Goal: Task Accomplishment & Management: Manage account settings

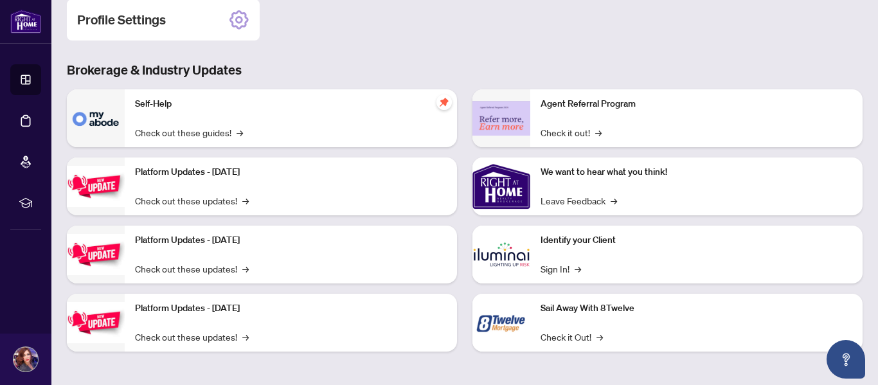
scroll to position [59, 0]
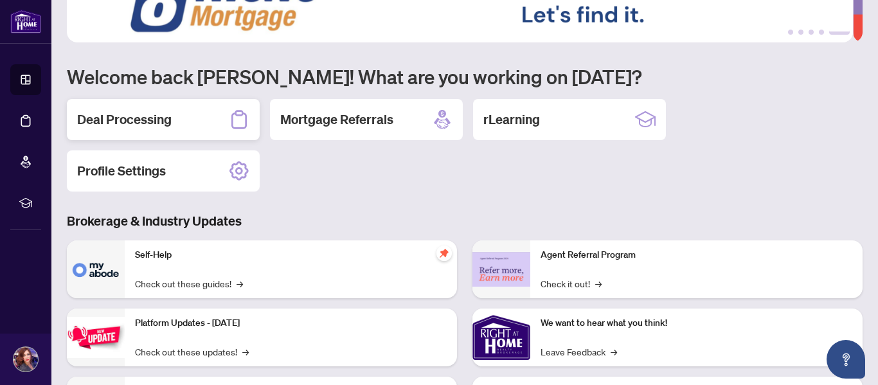
click at [205, 121] on div "Deal Processing" at bounding box center [163, 119] width 193 height 41
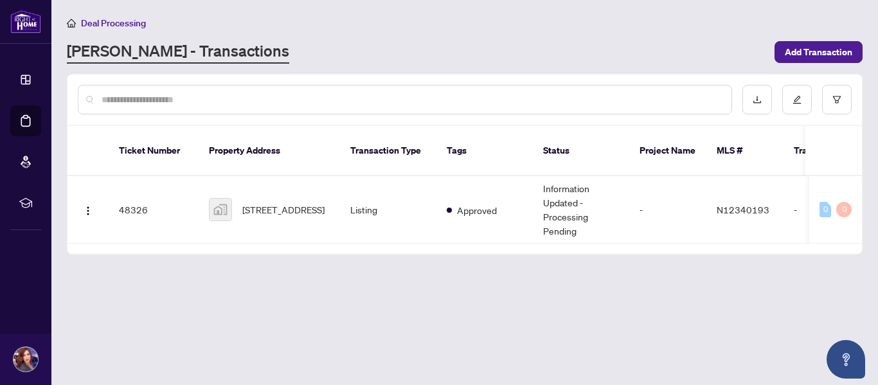
click at [289, 276] on main "Deal Processing [PERSON_NAME] - Transactions Add Transaction Ticket Number Prop…" at bounding box center [464, 192] width 827 height 385
click at [170, 96] on input "text" at bounding box center [412, 100] width 620 height 14
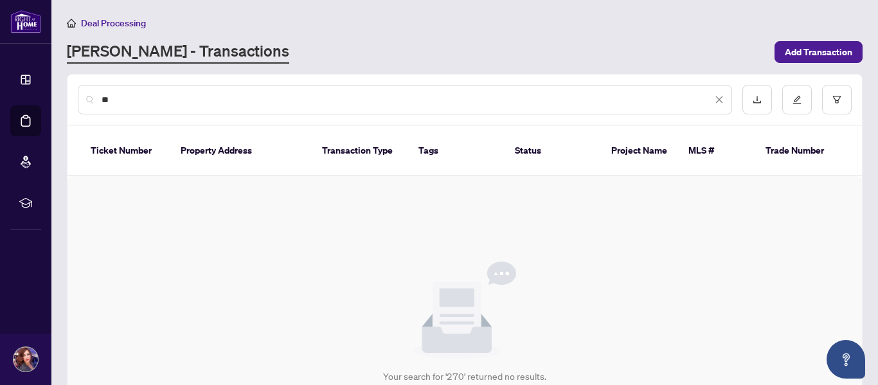
type input "*"
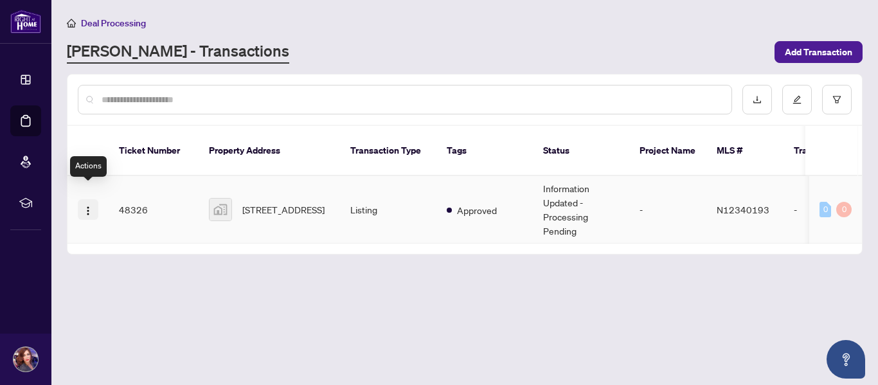
click at [91, 206] on img "button" at bounding box center [88, 211] width 10 height 10
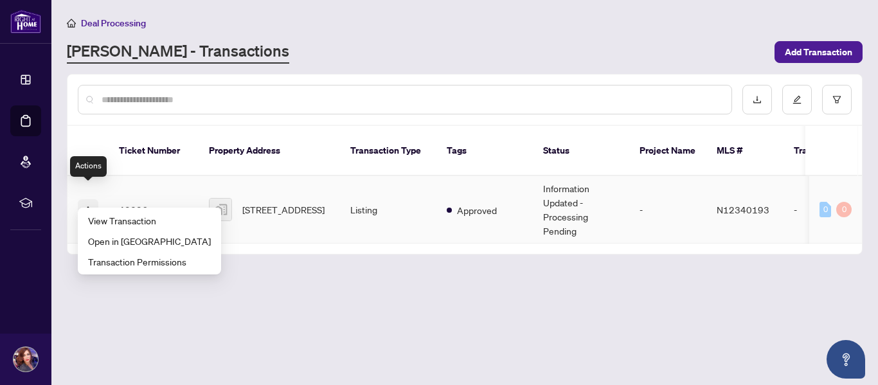
click at [91, 206] on img "button" at bounding box center [88, 211] width 10 height 10
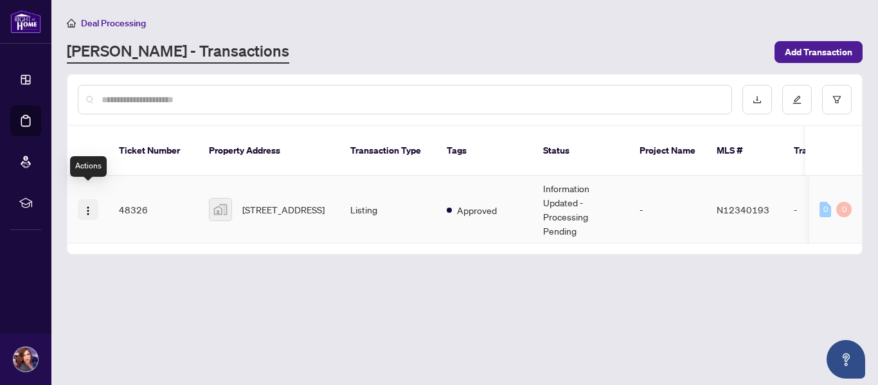
click at [91, 206] on img "button" at bounding box center [88, 211] width 10 height 10
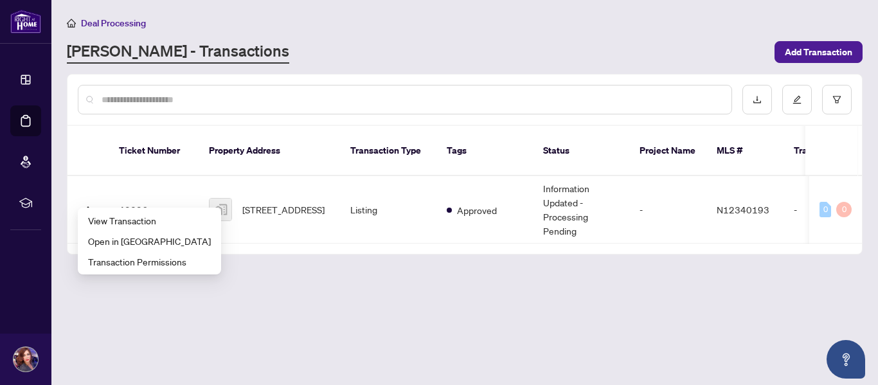
click at [343, 324] on main "Deal Processing [PERSON_NAME] - Transactions Add Transaction Ticket Number Prop…" at bounding box center [464, 192] width 827 height 385
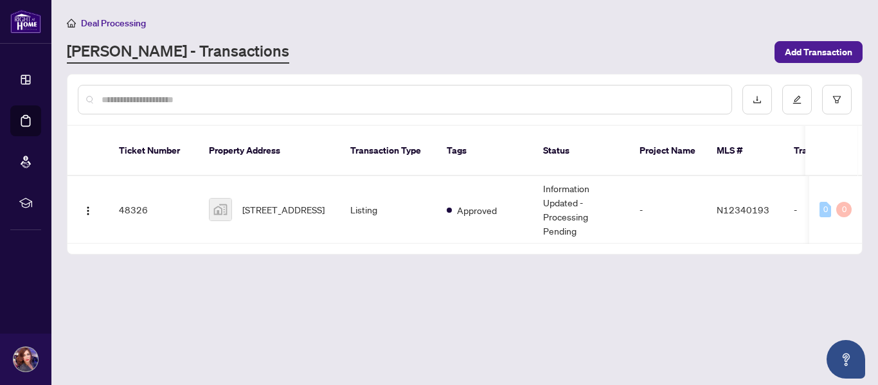
click at [665, 280] on main "Deal Processing [PERSON_NAME] - Transactions Add Transaction Ticket Number Prop…" at bounding box center [464, 192] width 827 height 385
click at [795, 100] on icon "edit" at bounding box center [797, 100] width 8 height 8
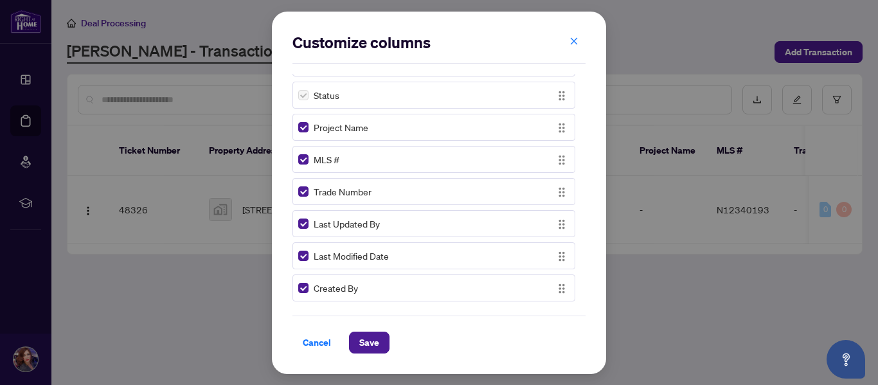
scroll to position [105, 0]
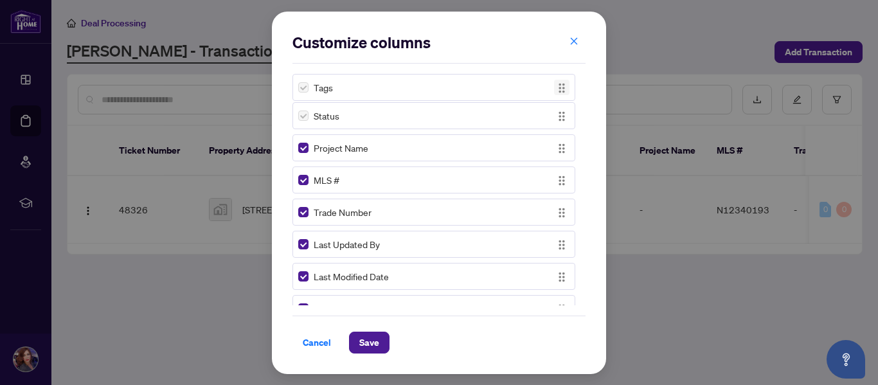
click at [557, 87] on img "button" at bounding box center [562, 88] width 14 height 14
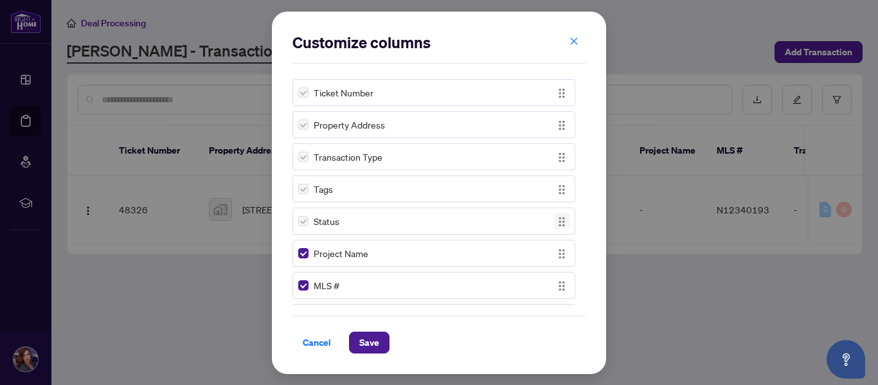
click at [561, 225] on img "button" at bounding box center [562, 222] width 14 height 14
click at [572, 43] on icon "close" at bounding box center [574, 41] width 9 height 9
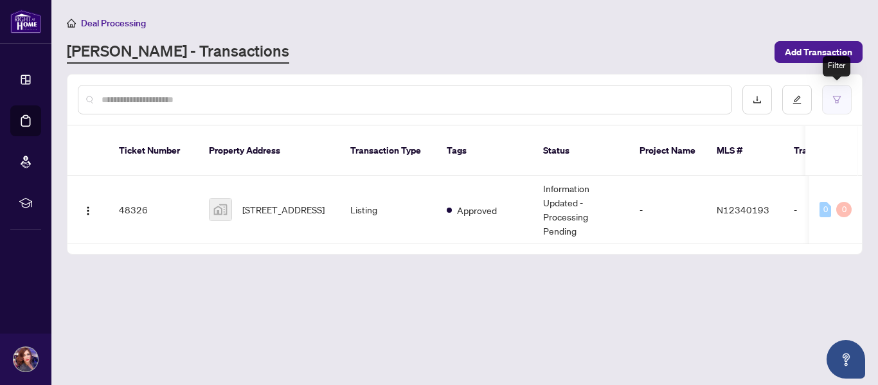
click at [832, 100] on button "button" at bounding box center [837, 100] width 30 height 30
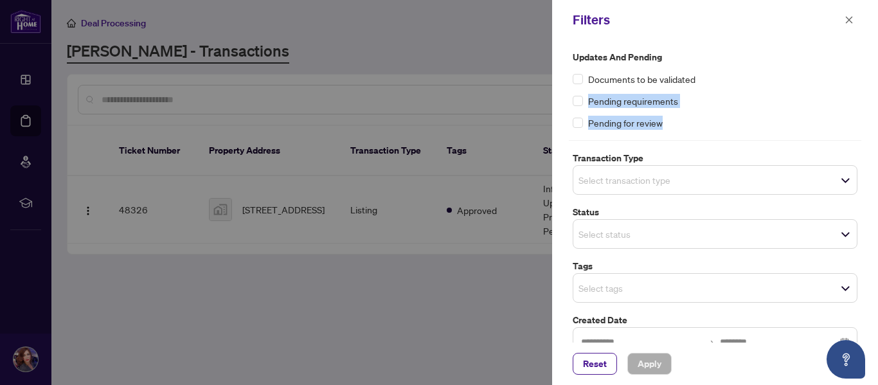
drag, startPoint x: 873, startPoint y: 78, endPoint x: 878, endPoint y: 141, distance: 63.2
click at [878, 141] on div "Updates and Pending Documents to be validated Pending requirements Pending for …" at bounding box center [715, 191] width 326 height 303
click at [851, 19] on icon "close" at bounding box center [849, 19] width 9 height 9
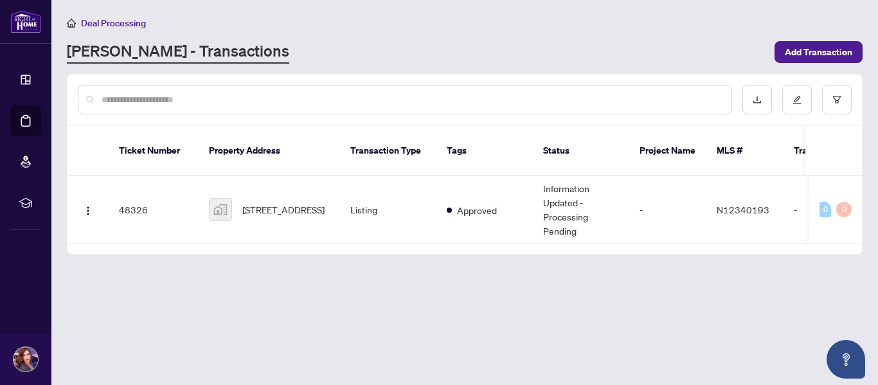
click at [135, 96] on input "text" at bounding box center [412, 100] width 620 height 14
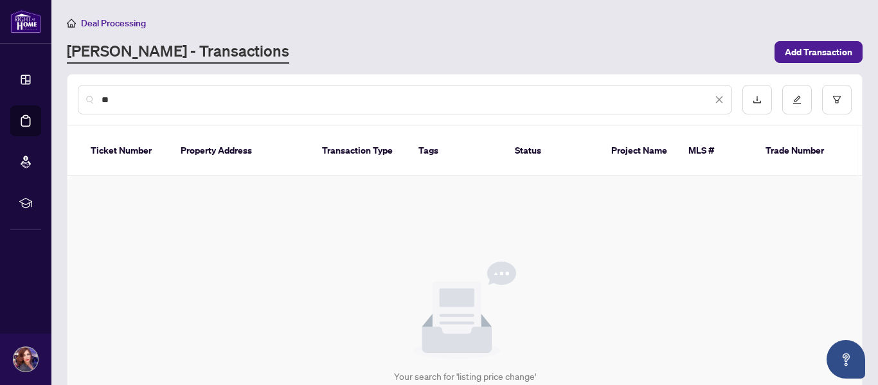
type input "*"
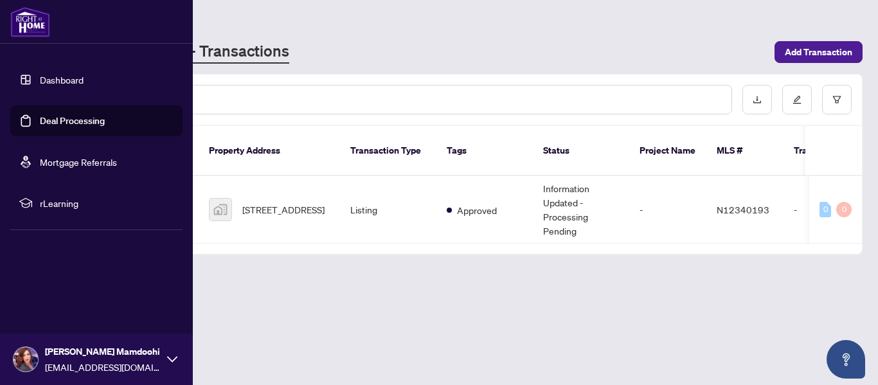
click at [40, 74] on link "Dashboard" at bounding box center [62, 80] width 44 height 12
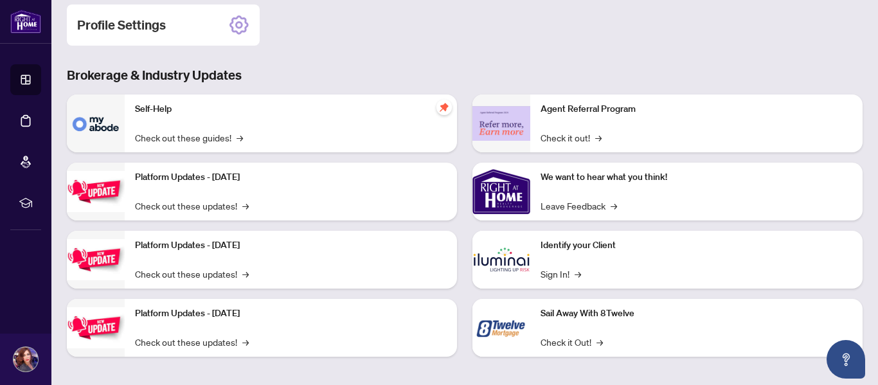
scroll to position [210, 0]
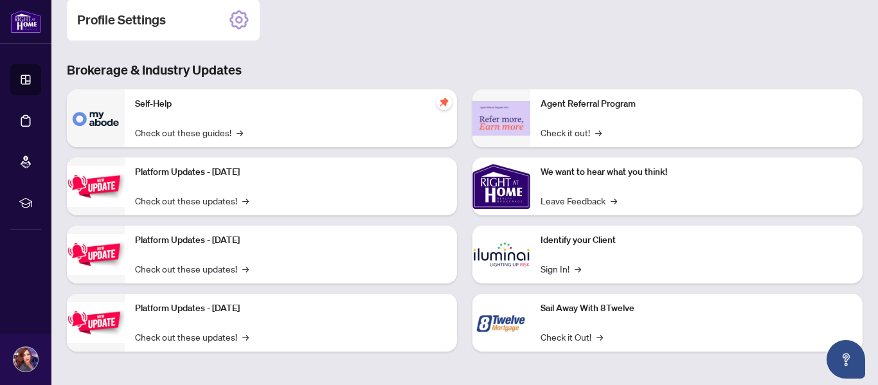
drag, startPoint x: 868, startPoint y: 179, endPoint x: 873, endPoint y: 207, distance: 28.6
click at [873, 207] on main "1 2 3 4 5 Welcome back [PERSON_NAME]! What are you working on [DATE]? Deal Proc…" at bounding box center [464, 192] width 827 height 385
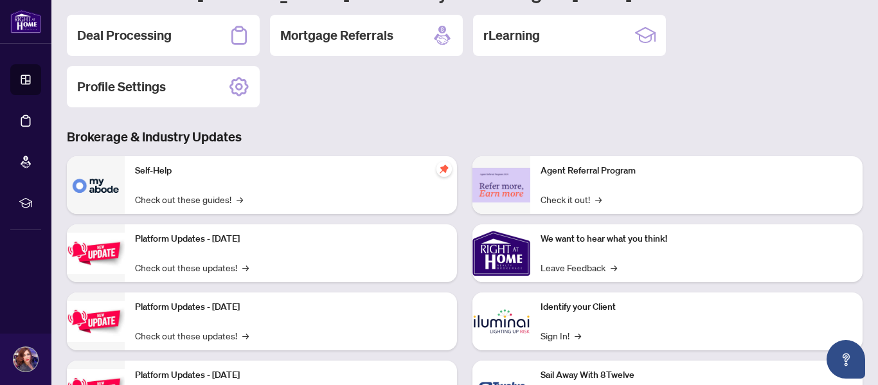
scroll to position [103, 0]
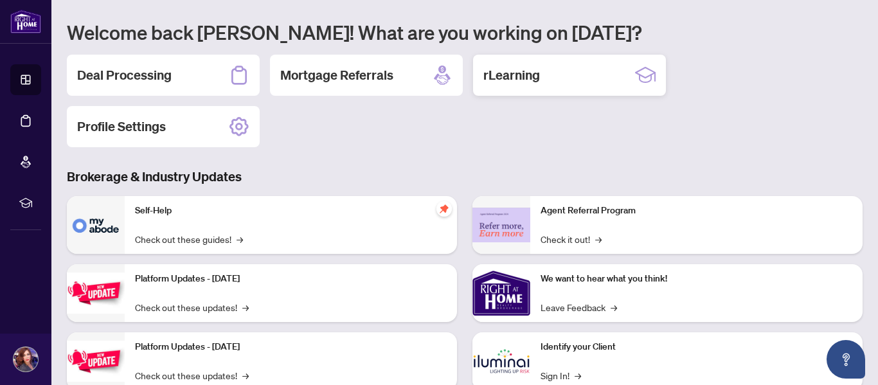
click at [635, 79] on div "rLearning" at bounding box center [569, 75] width 193 height 41
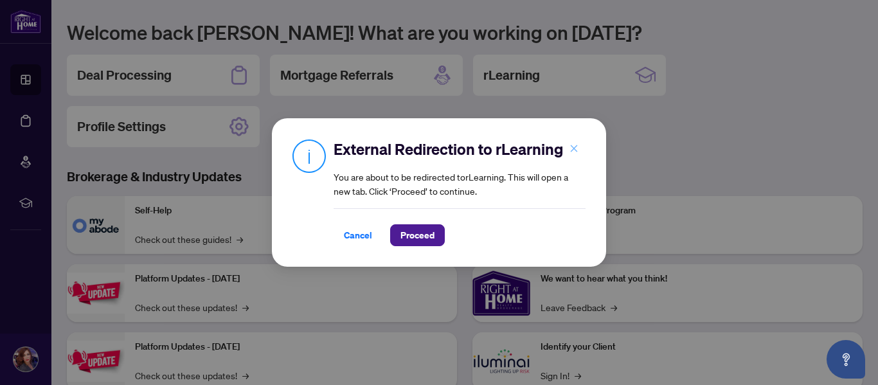
click at [574, 149] on icon "close" at bounding box center [574, 148] width 7 height 7
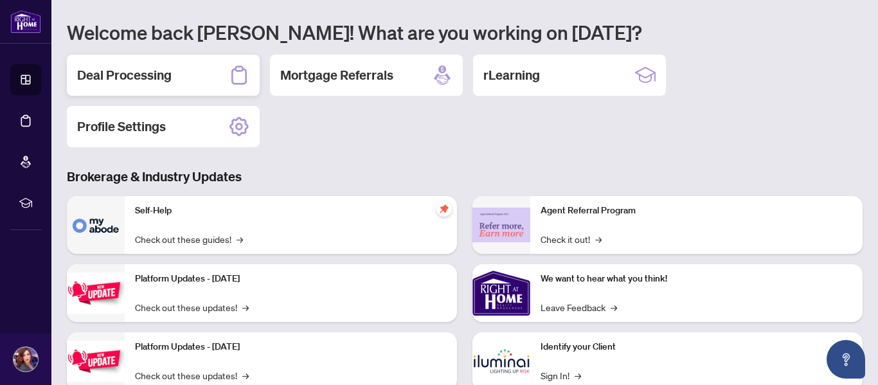
click at [242, 63] on div "Deal Processing" at bounding box center [163, 75] width 193 height 41
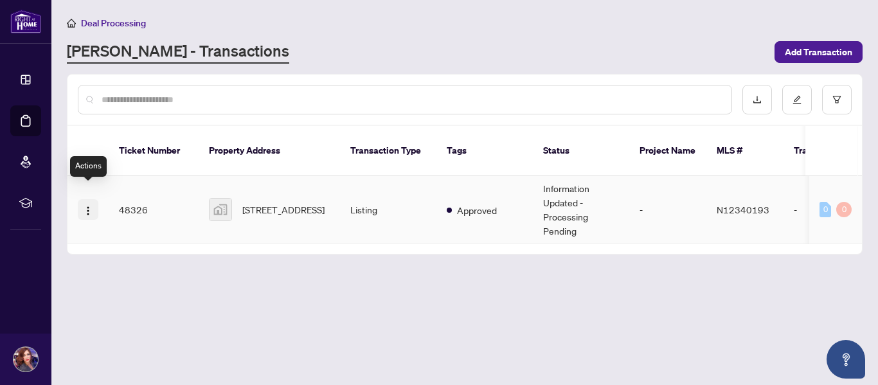
click at [89, 206] on img "button" at bounding box center [88, 211] width 10 height 10
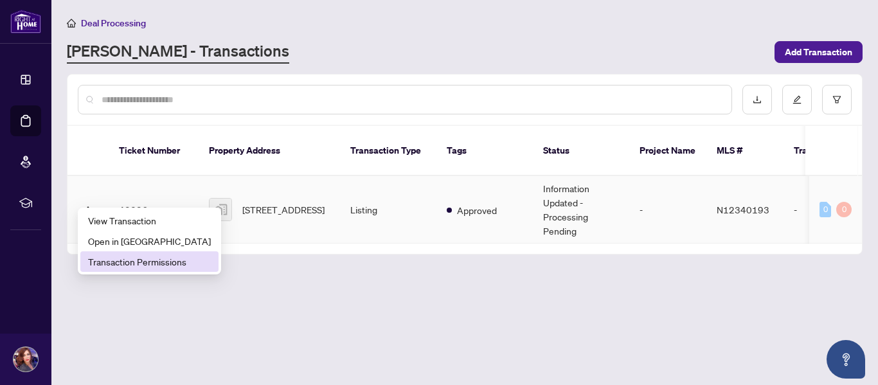
click at [170, 261] on span "Transaction Permissions" at bounding box center [149, 262] width 123 height 14
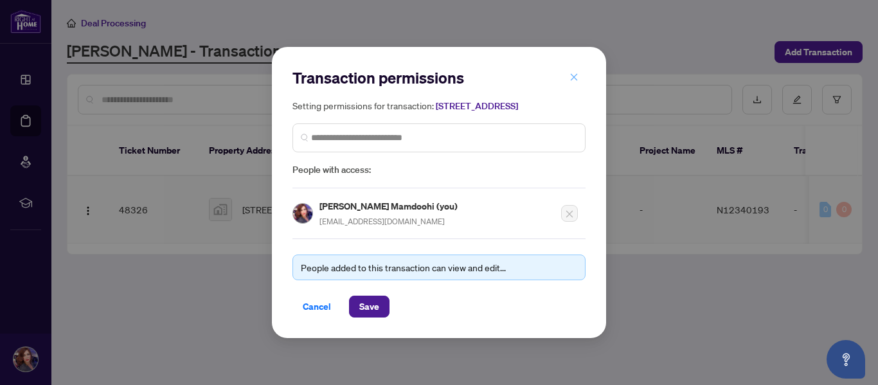
click at [574, 73] on icon "close" at bounding box center [574, 77] width 9 height 9
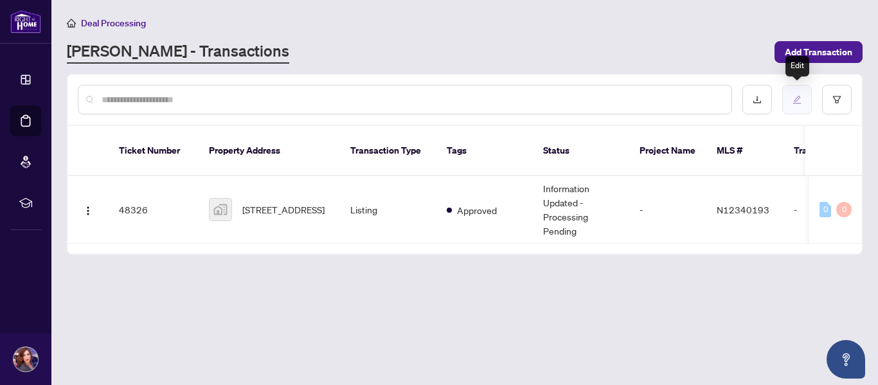
click at [793, 104] on button "button" at bounding box center [798, 100] width 30 height 30
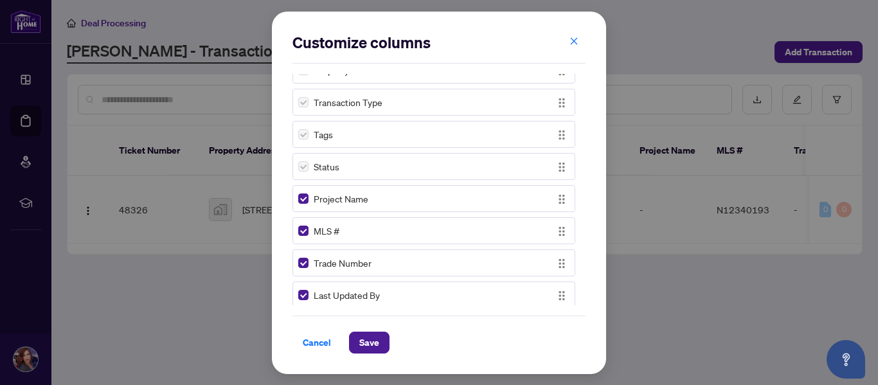
scroll to position [58, 0]
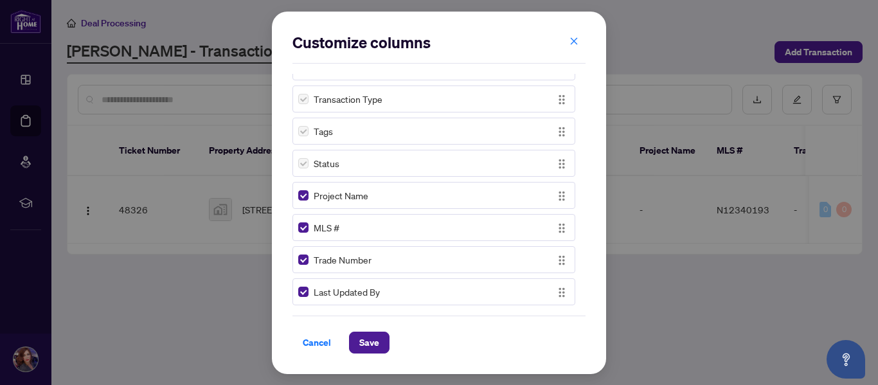
click at [559, 203] on div "Project Name" at bounding box center [434, 195] width 283 height 27
click at [559, 192] on img "button" at bounding box center [562, 196] width 14 height 14
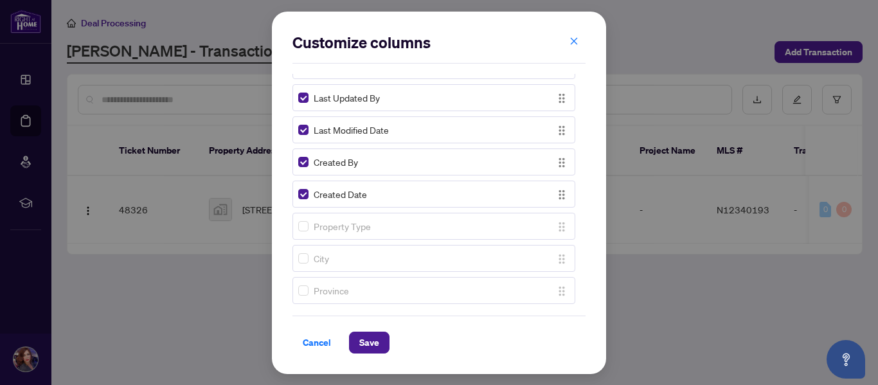
scroll to position [0, 0]
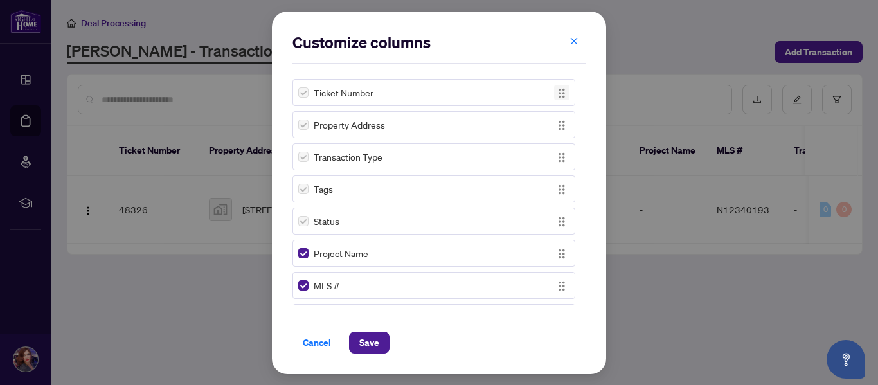
click at [560, 97] on img "button" at bounding box center [562, 93] width 14 height 14
click at [575, 42] on icon "close" at bounding box center [574, 41] width 7 height 7
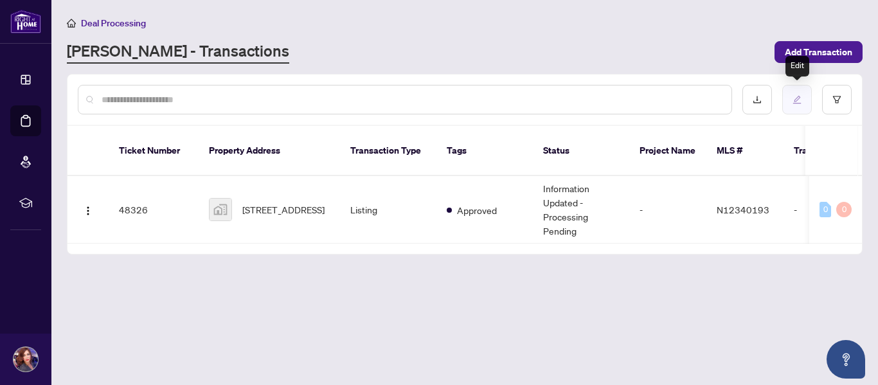
click at [805, 100] on button "button" at bounding box center [798, 100] width 30 height 30
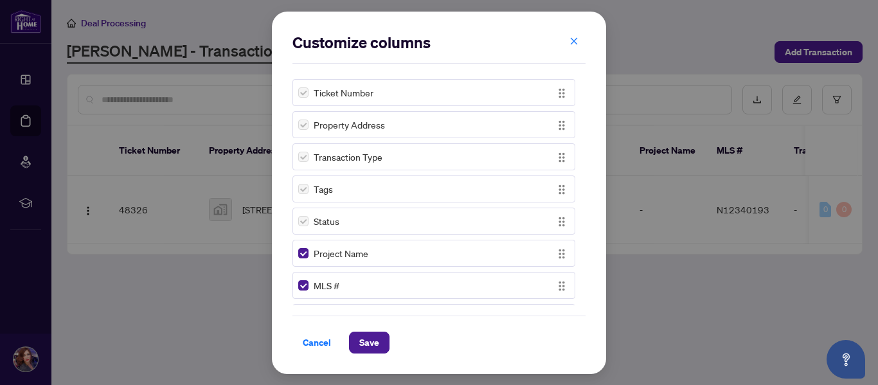
scroll to position [7, 0]
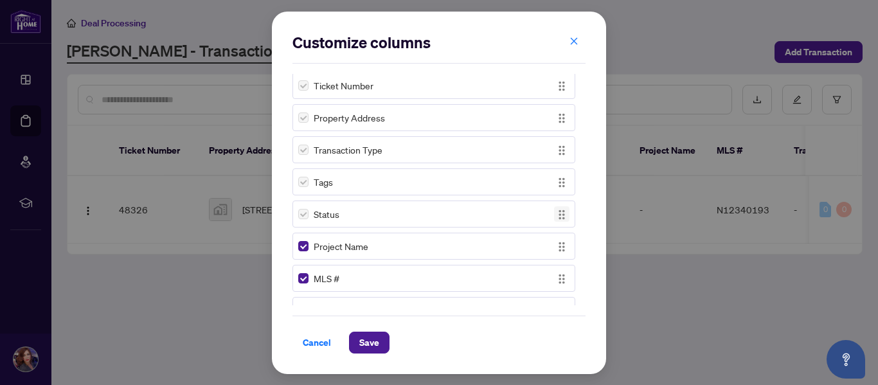
click at [556, 216] on img "button" at bounding box center [562, 215] width 14 height 14
click at [570, 45] on icon "close" at bounding box center [574, 41] width 9 height 9
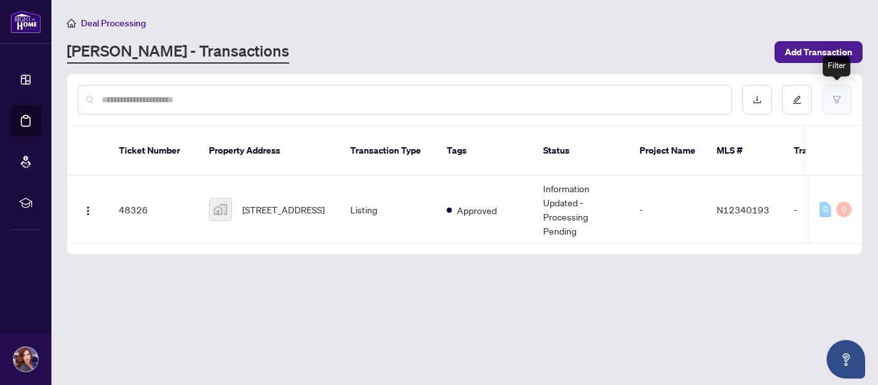
click at [837, 96] on icon "filter" at bounding box center [837, 99] width 9 height 9
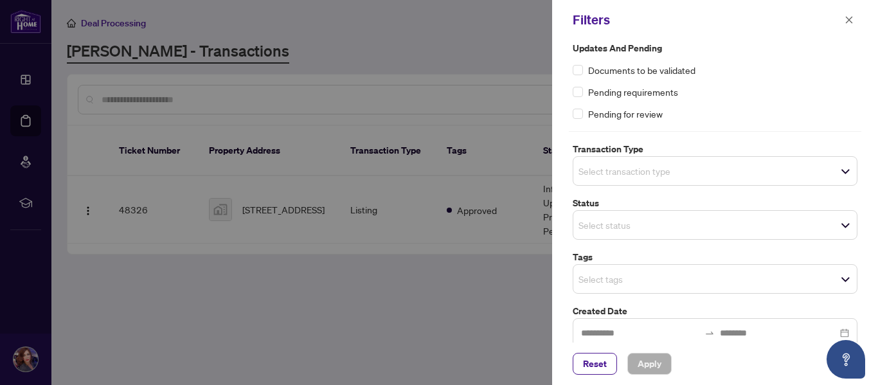
scroll to position [7, 0]
click at [588, 176] on input "search" at bounding box center [624, 172] width 90 height 15
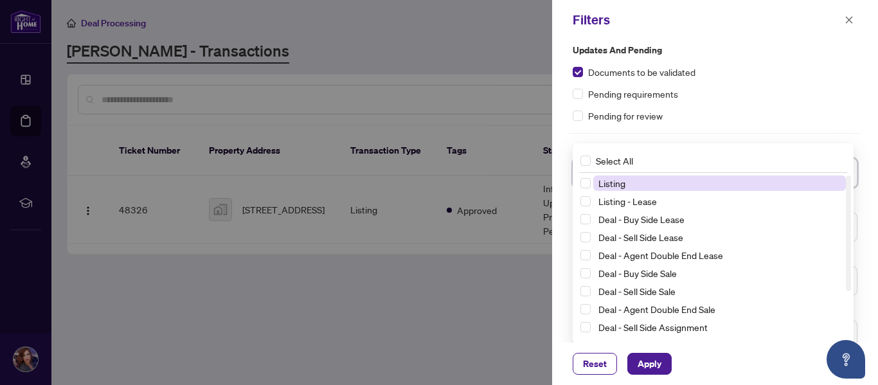
click at [617, 180] on span "Listing" at bounding box center [612, 183] width 27 height 12
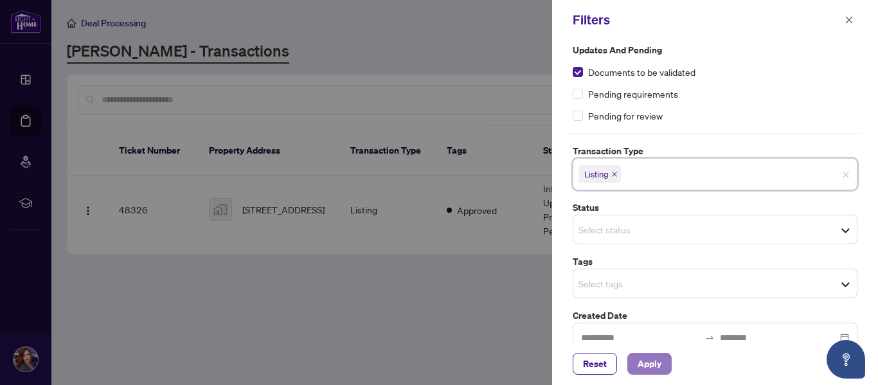
click at [662, 359] on span "Apply" at bounding box center [650, 364] width 24 height 21
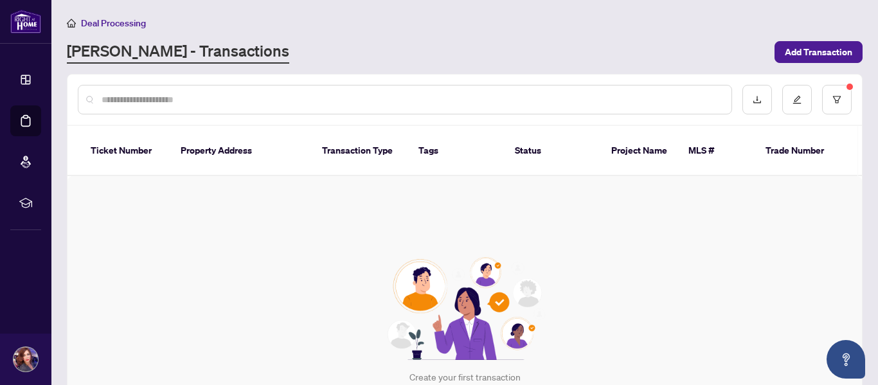
click at [847, 86] on sup at bounding box center [850, 87] width 6 height 6
click at [833, 100] on icon "filter" at bounding box center [837, 99] width 9 height 9
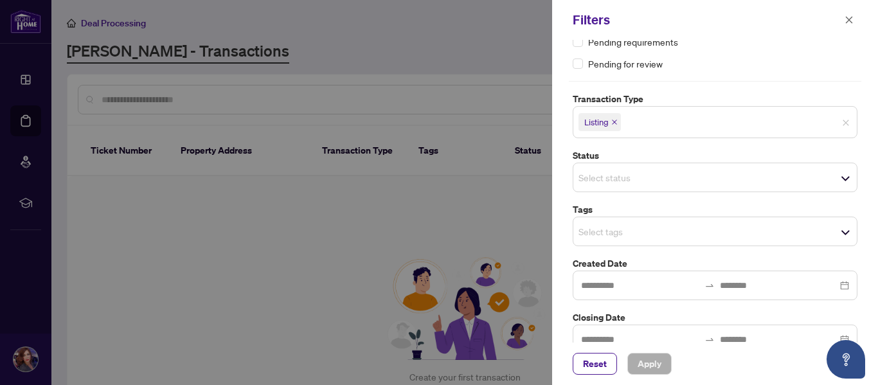
scroll to position [62, 0]
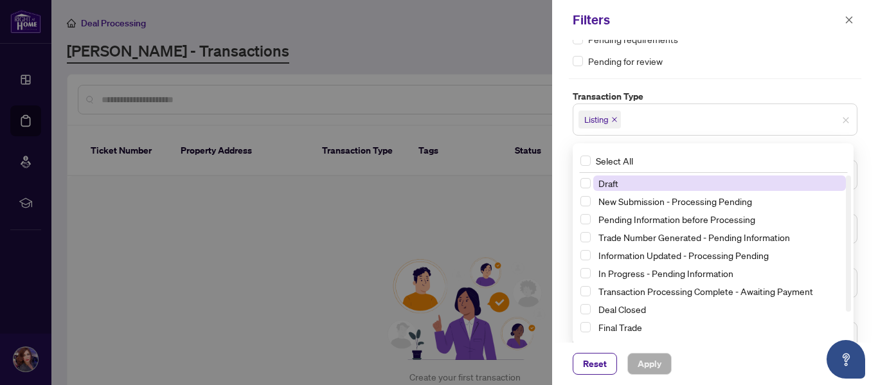
click at [842, 180] on div "Select status Select All 1 Draft New Submission - Processing Pending Pending In…" at bounding box center [715, 175] width 285 height 30
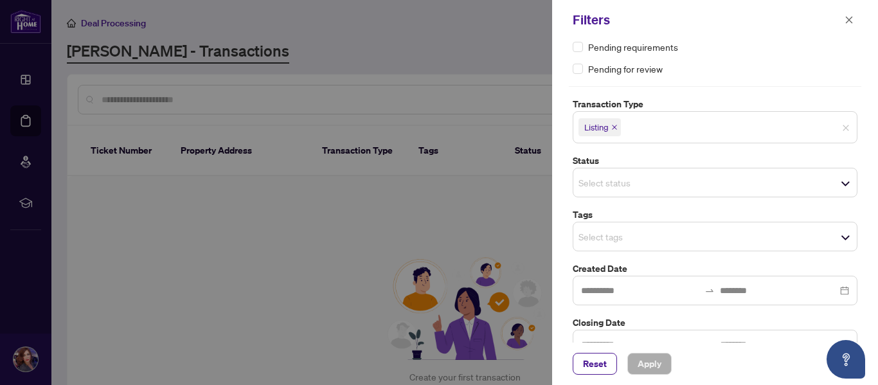
scroll to position [55, 0]
click at [852, 19] on icon "close" at bounding box center [849, 19] width 9 height 9
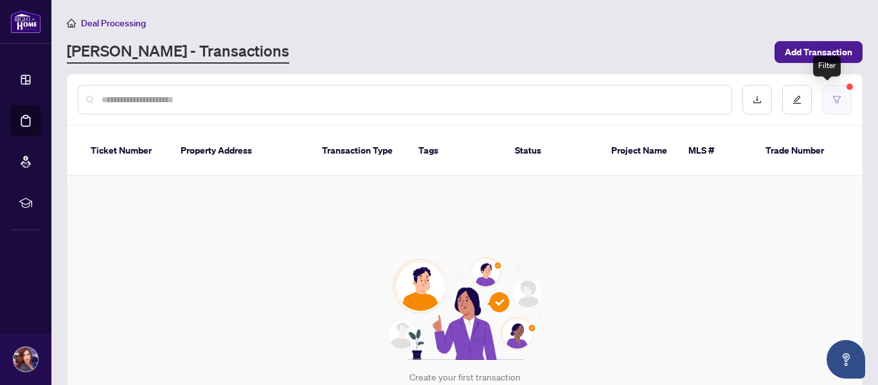
click at [837, 91] on button "button" at bounding box center [837, 100] width 30 height 30
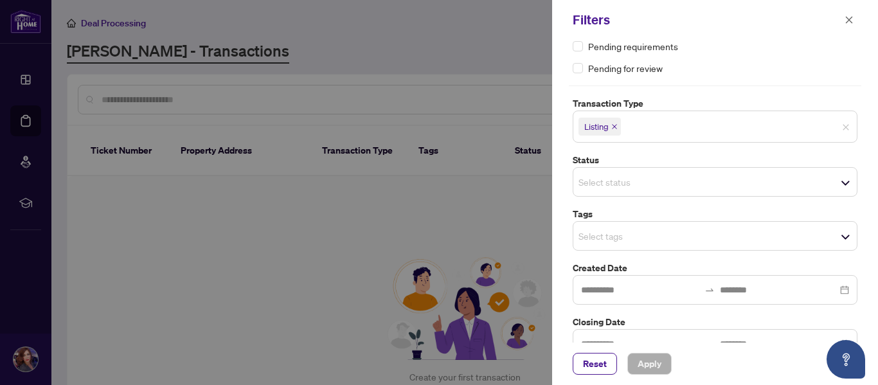
click at [616, 123] on icon "close" at bounding box center [614, 126] width 6 height 6
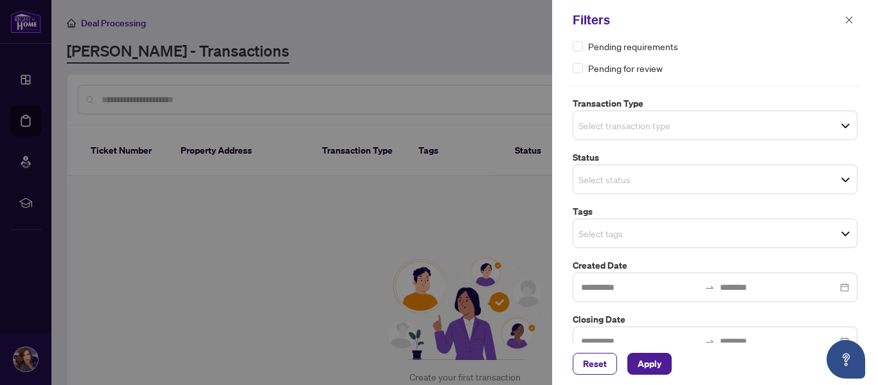
scroll to position [0, 0]
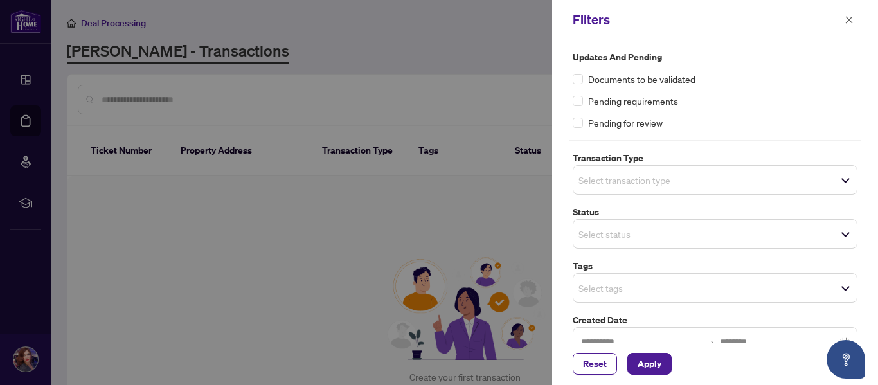
click at [841, 181] on span "Select transaction type" at bounding box center [716, 180] width 284 height 18
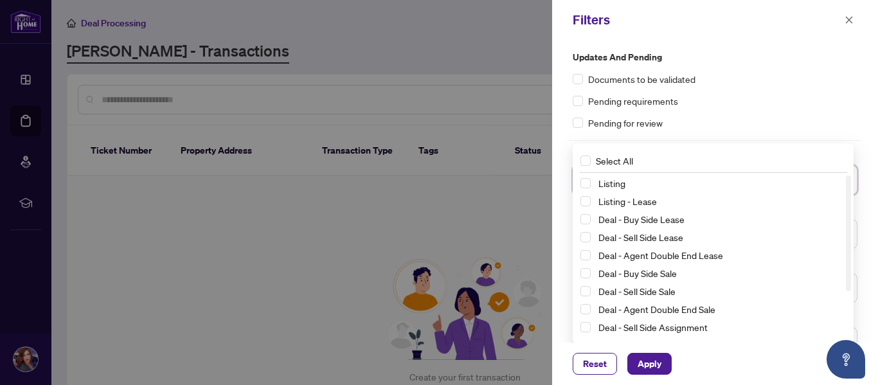
click at [829, 83] on div "Documents to be validated" at bounding box center [715, 79] width 285 height 14
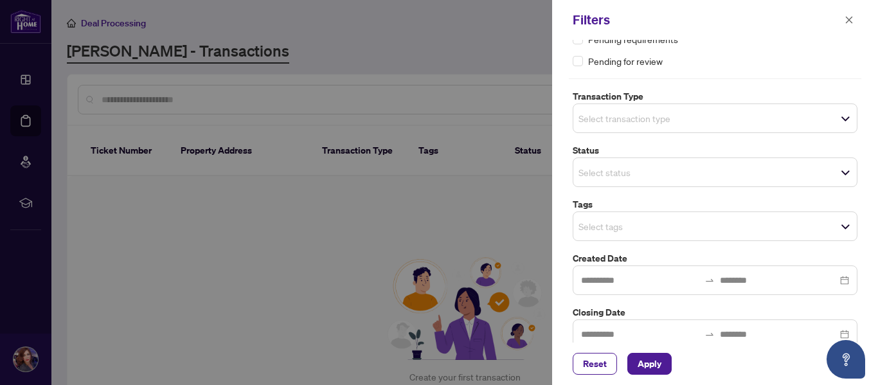
scroll to position [64, 0]
click at [831, 215] on div "Select tags" at bounding box center [715, 225] width 285 height 30
click at [850, 23] on icon "close" at bounding box center [849, 19] width 9 height 9
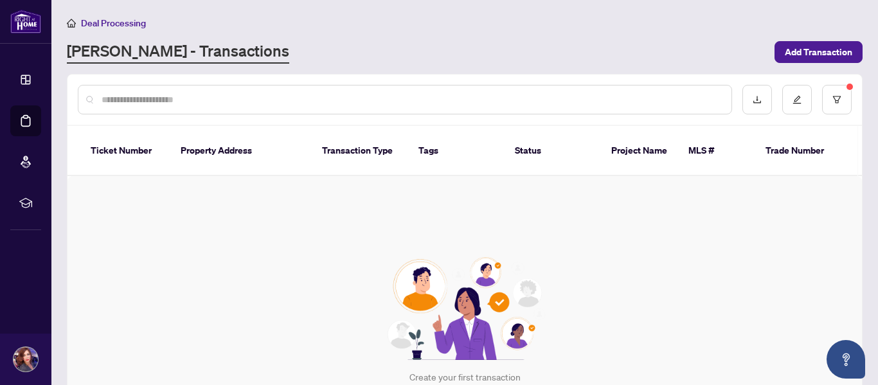
click at [847, 87] on sup at bounding box center [850, 87] width 6 height 6
click at [836, 93] on button "button" at bounding box center [837, 100] width 30 height 30
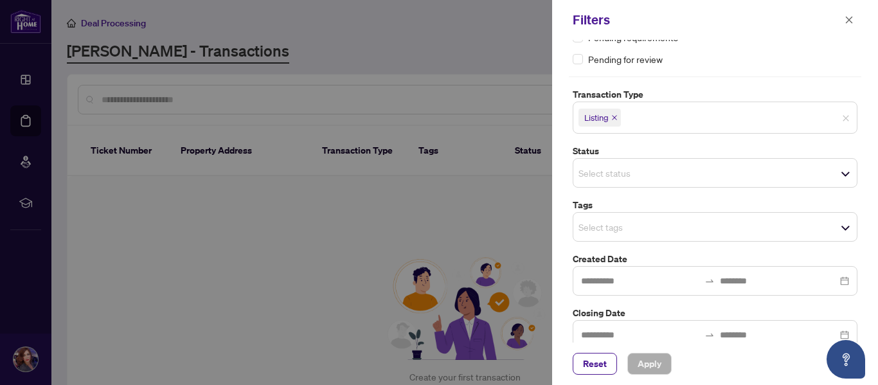
click at [617, 119] on icon "close" at bounding box center [614, 117] width 5 height 5
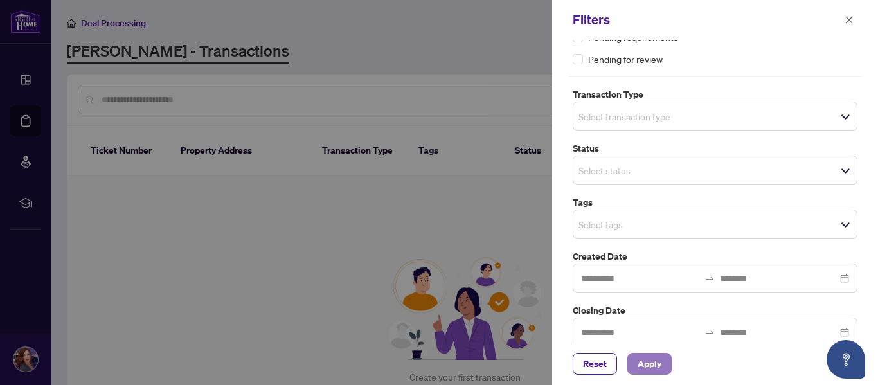
click at [644, 361] on span "Apply" at bounding box center [650, 364] width 24 height 21
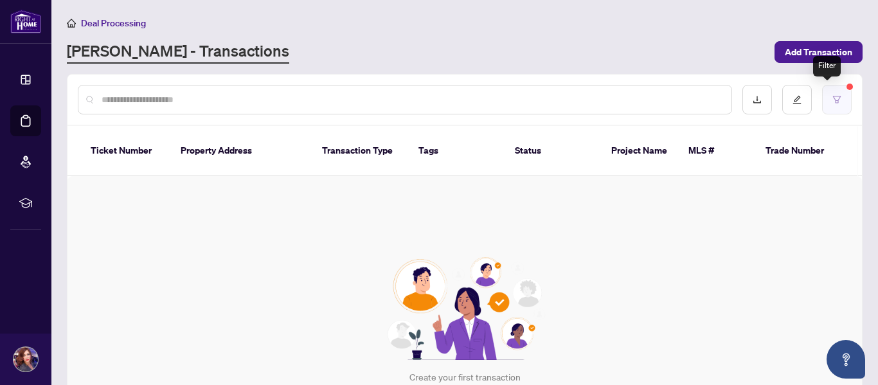
click at [838, 102] on button "button" at bounding box center [837, 100] width 30 height 30
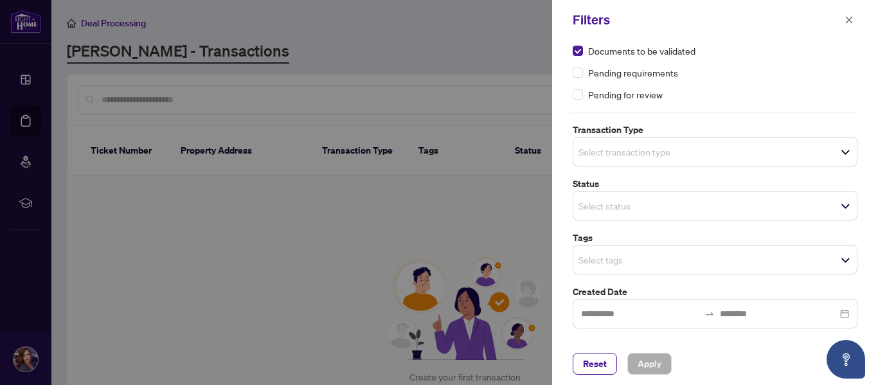
scroll to position [32, 0]
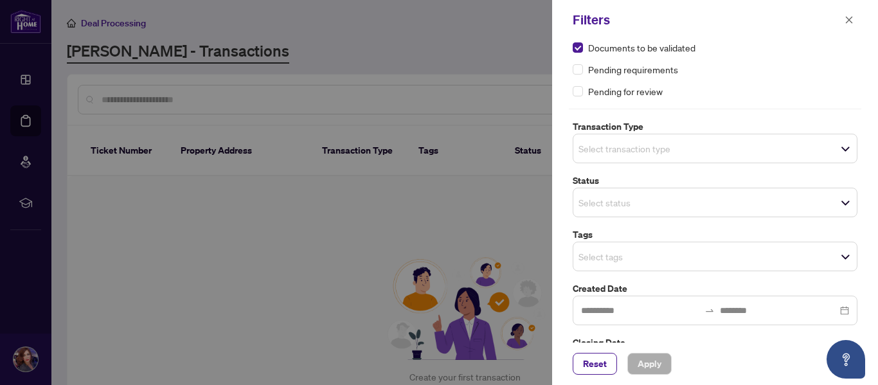
click at [839, 145] on div "Select transaction type Select All 13 Listing Listing - Lease Deal - Buy Side L…" at bounding box center [715, 149] width 285 height 30
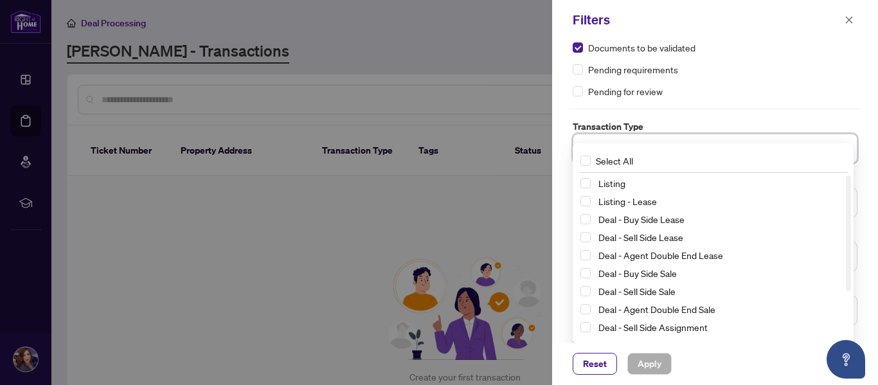
click at [604, 191] on div "Listing" at bounding box center [714, 183] width 266 height 15
click at [602, 185] on span "Listing" at bounding box center [612, 183] width 27 height 12
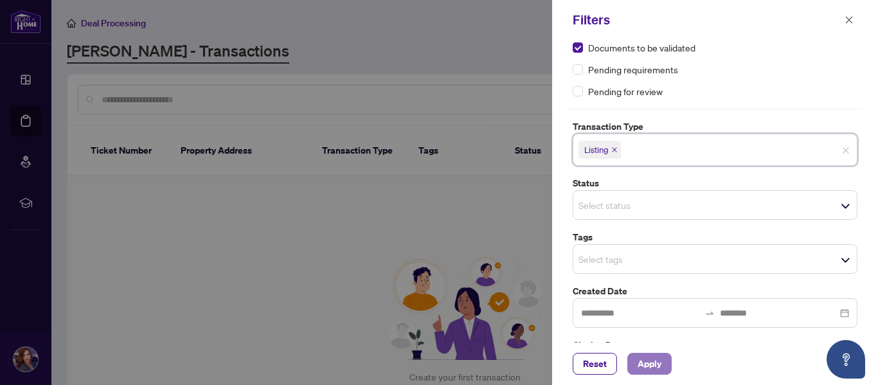
click at [649, 365] on span "Apply" at bounding box center [650, 364] width 24 height 21
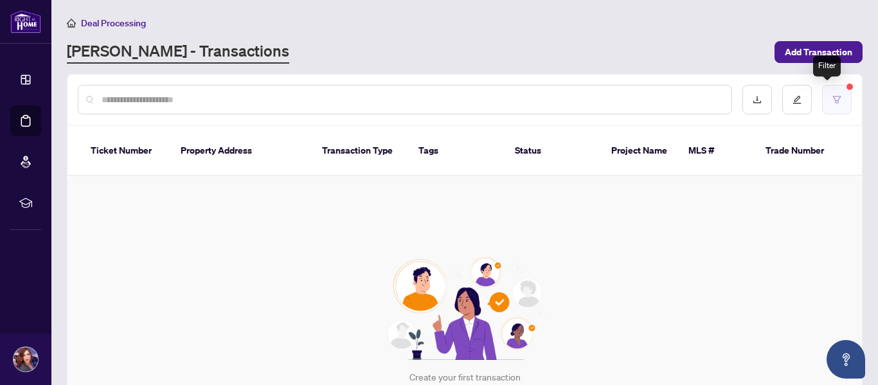
click at [836, 95] on button "button" at bounding box center [837, 100] width 30 height 30
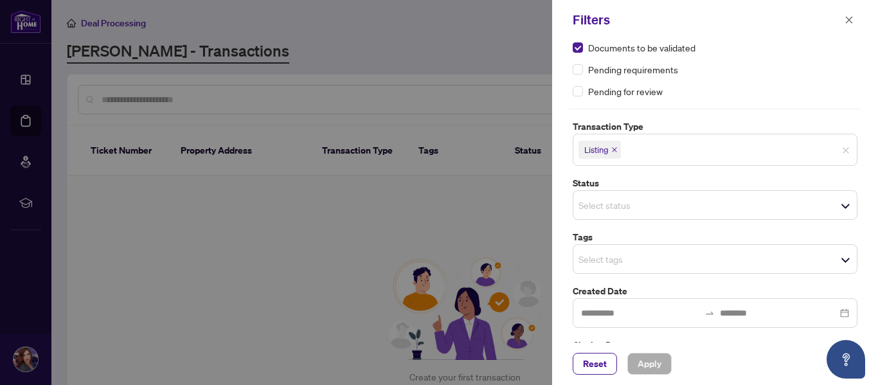
scroll to position [81, 0]
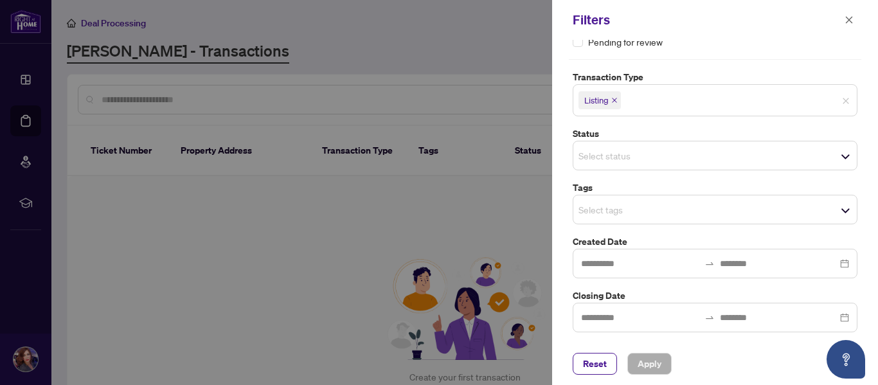
click at [842, 158] on div "Select status Select All 1 Draft New Submission - Processing Pending Pending In…" at bounding box center [715, 156] width 285 height 30
click at [595, 368] on span "Reset" at bounding box center [595, 364] width 24 height 21
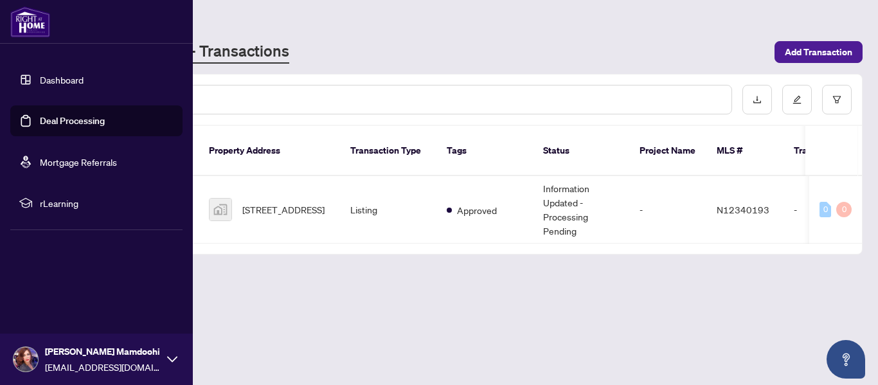
click at [60, 77] on link "Dashboard" at bounding box center [62, 80] width 44 height 12
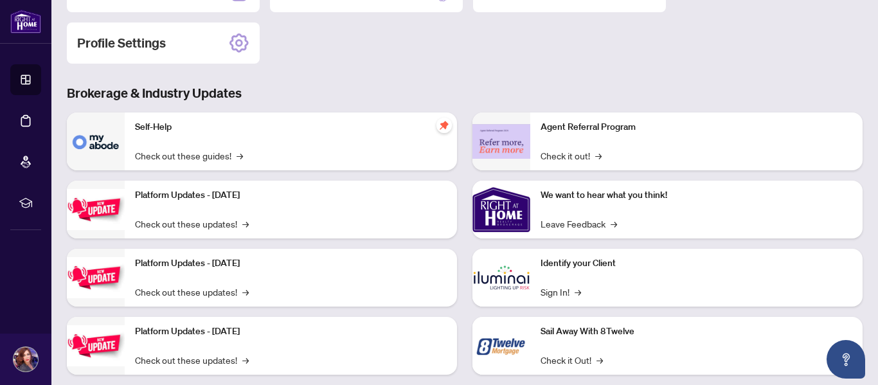
scroll to position [203, 0]
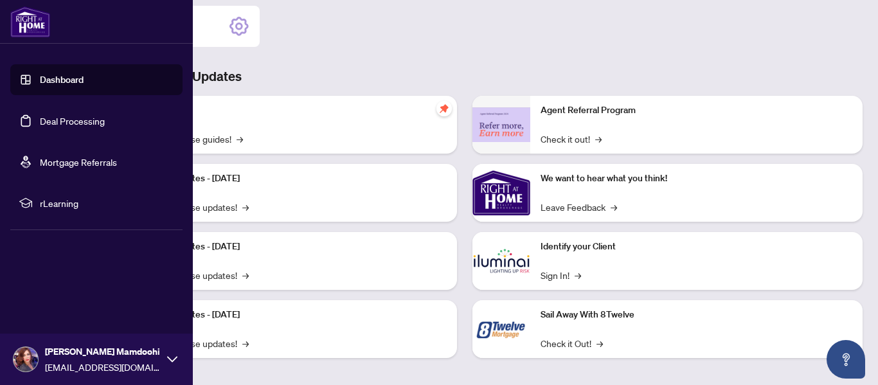
click at [65, 115] on link "Deal Processing" at bounding box center [72, 121] width 65 height 12
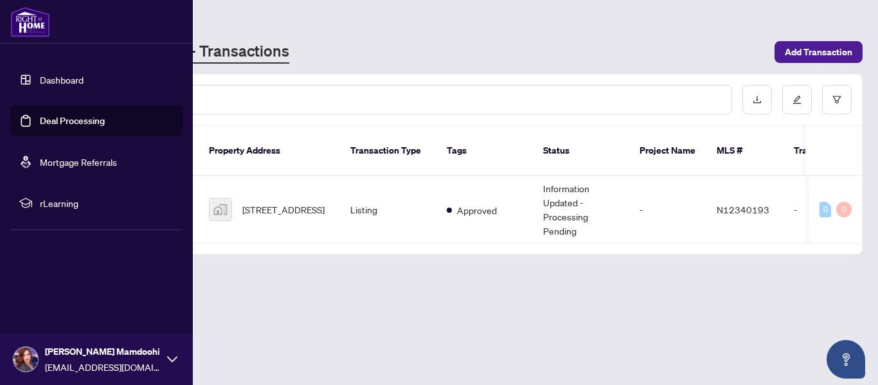
click at [33, 20] on img at bounding box center [30, 21] width 40 height 31
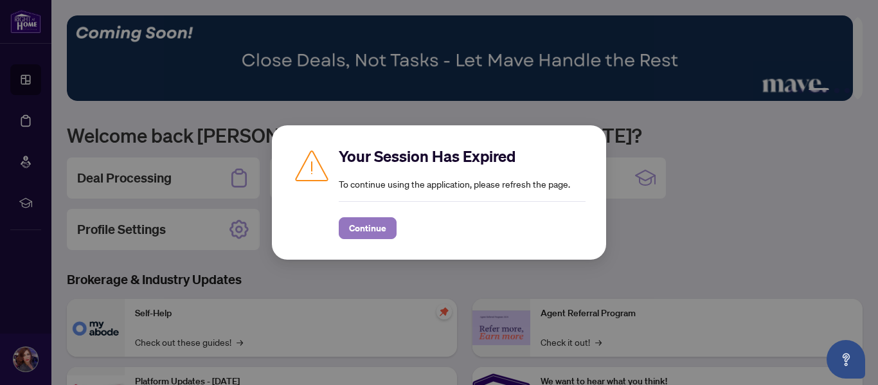
click at [378, 221] on span "Continue" at bounding box center [367, 228] width 37 height 21
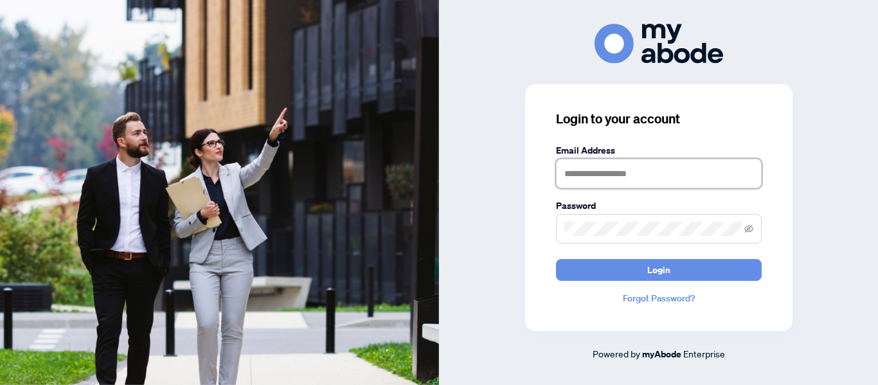
click at [592, 166] on input "text" at bounding box center [659, 174] width 206 height 30
type input "**********"
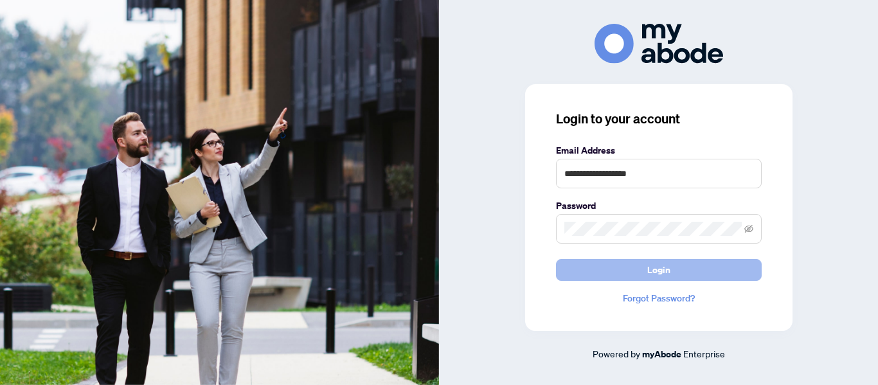
click at [653, 276] on span "Login" at bounding box center [658, 270] width 23 height 21
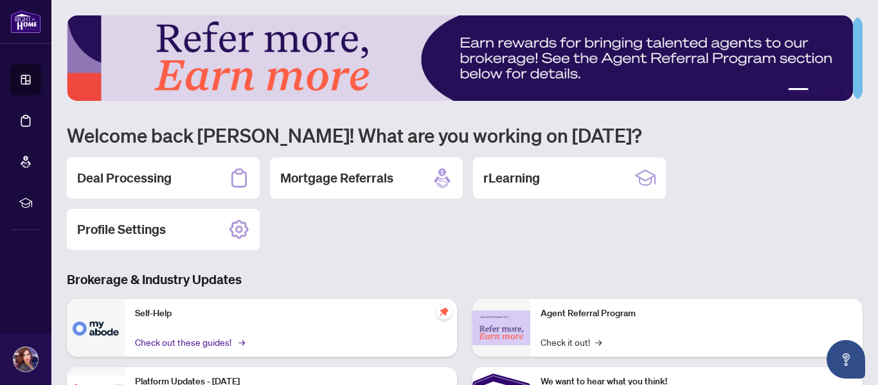
click at [226, 342] on link "Check out these guides! →" at bounding box center [189, 342] width 108 height 14
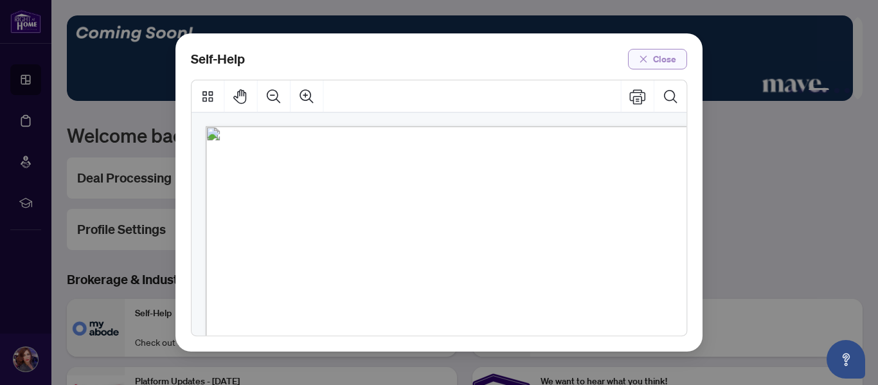
click at [646, 62] on icon "close" at bounding box center [643, 58] width 7 height 7
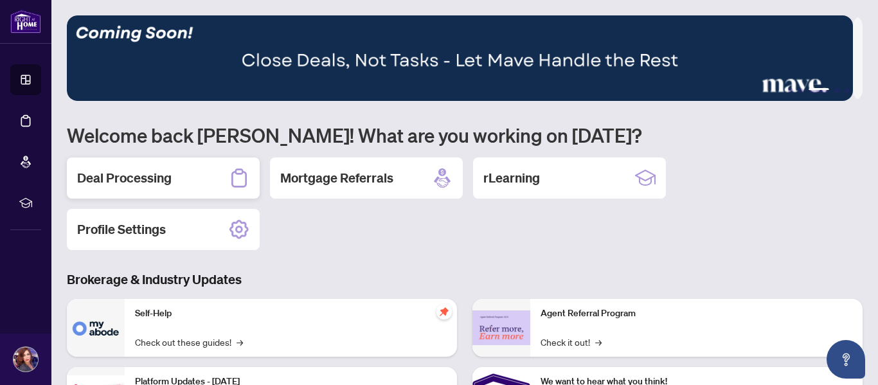
click at [181, 183] on div "Deal Processing" at bounding box center [163, 178] width 193 height 41
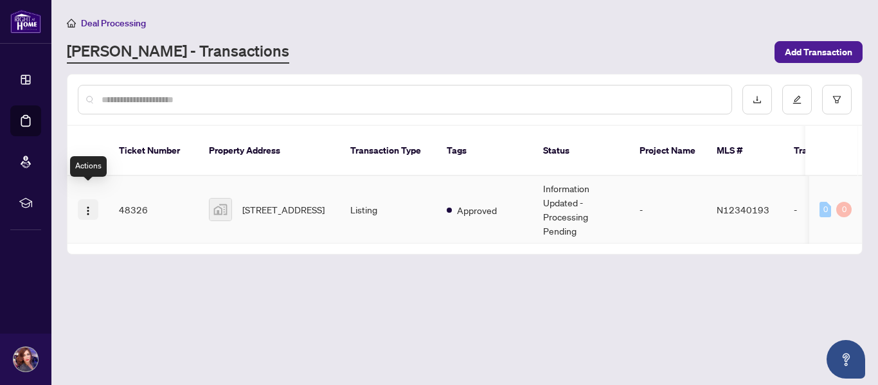
click at [87, 206] on img "button" at bounding box center [88, 211] width 10 height 10
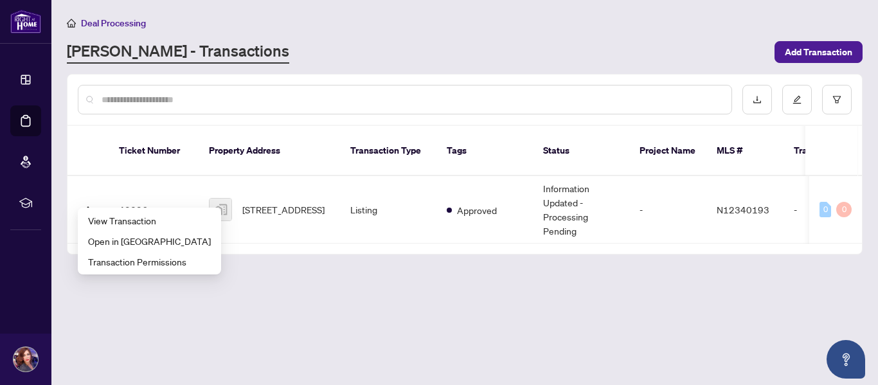
click at [319, 296] on main "Deal Processing [PERSON_NAME] - Transactions Add Transaction Ticket Number Prop…" at bounding box center [464, 192] width 827 height 385
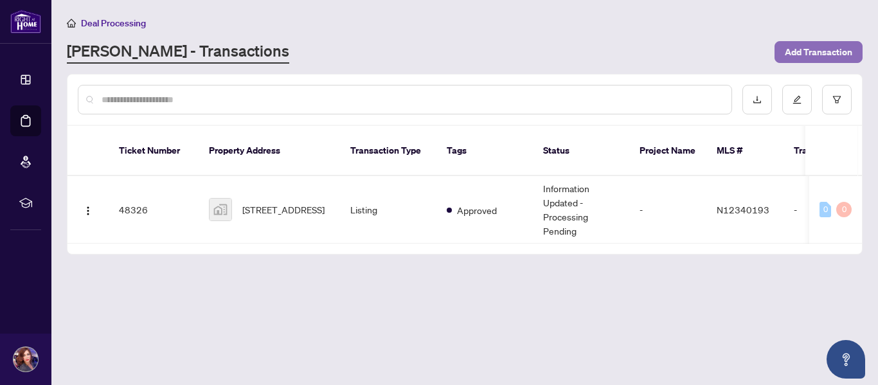
click at [827, 48] on span "Add Transaction" at bounding box center [819, 52] width 68 height 21
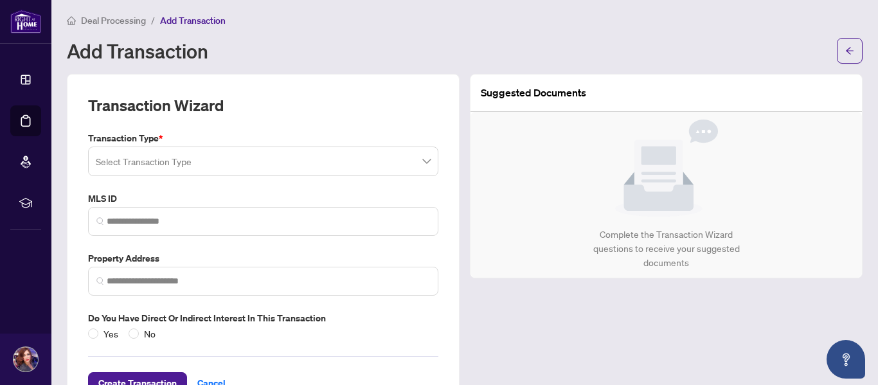
scroll to position [1, 0]
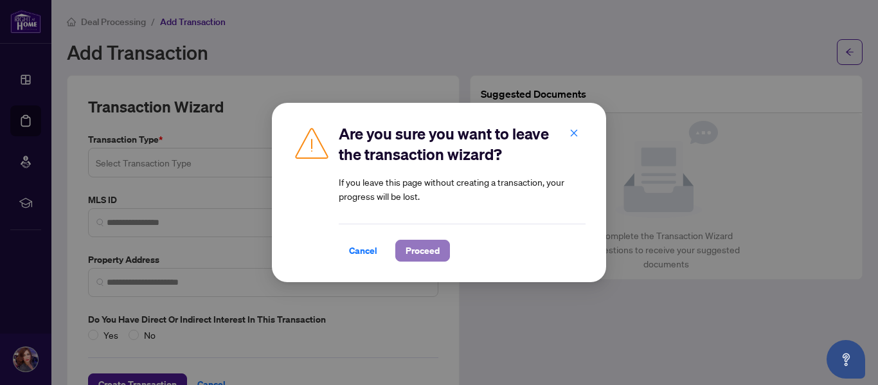
click at [410, 255] on span "Proceed" at bounding box center [423, 250] width 34 height 21
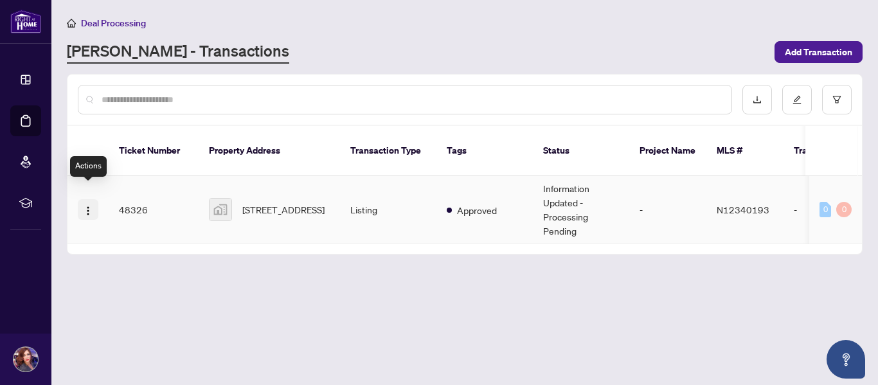
click at [86, 206] on img "button" at bounding box center [88, 211] width 10 height 10
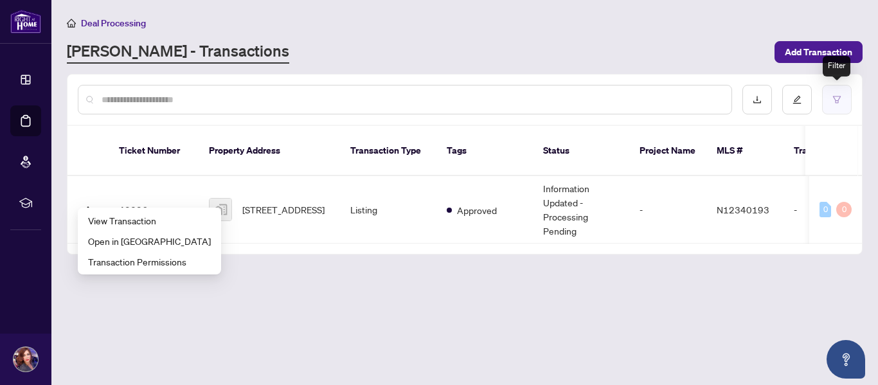
click at [841, 97] on icon "filter" at bounding box center [837, 99] width 9 height 9
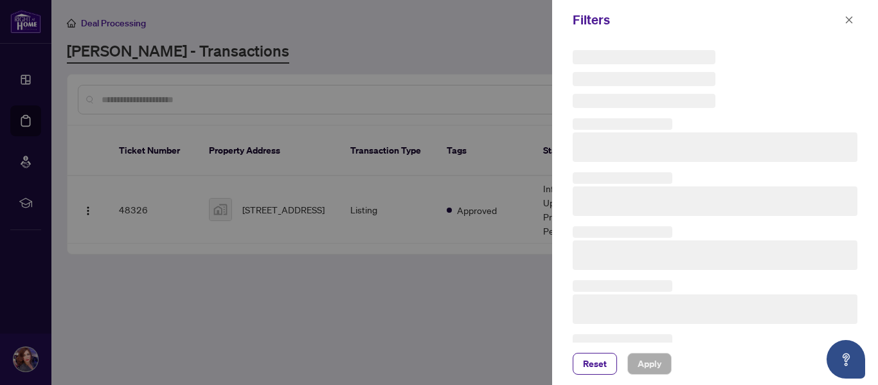
click at [841, 97] on div at bounding box center [715, 79] width 285 height 58
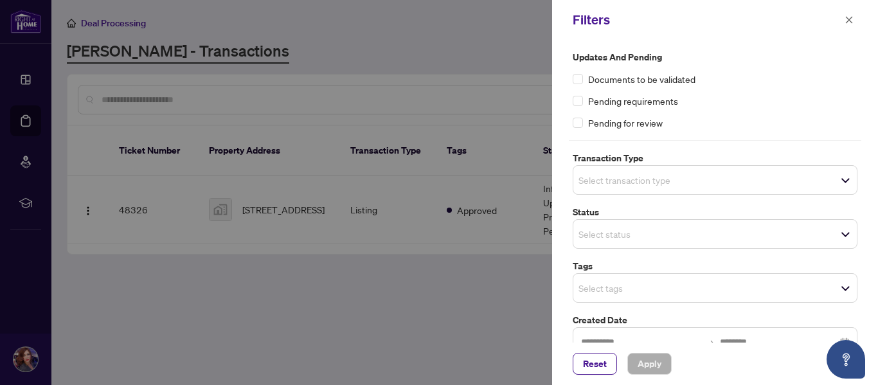
click at [841, 97] on div "Pending requirements" at bounding box center [715, 101] width 285 height 14
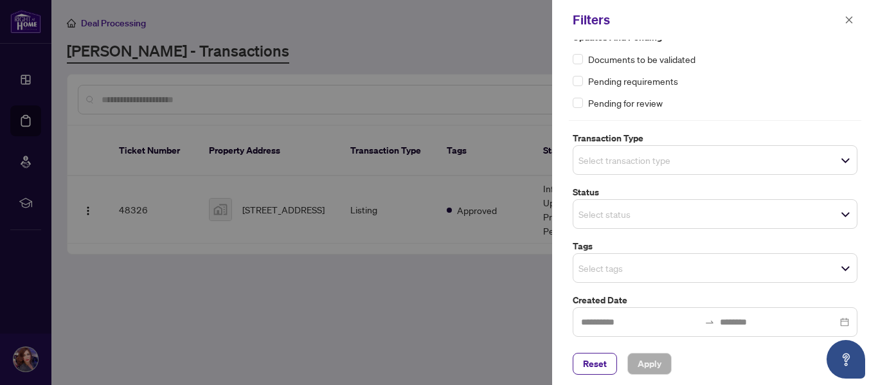
scroll to position [21, 0]
click at [841, 268] on span "Select tags" at bounding box center [716, 267] width 284 height 18
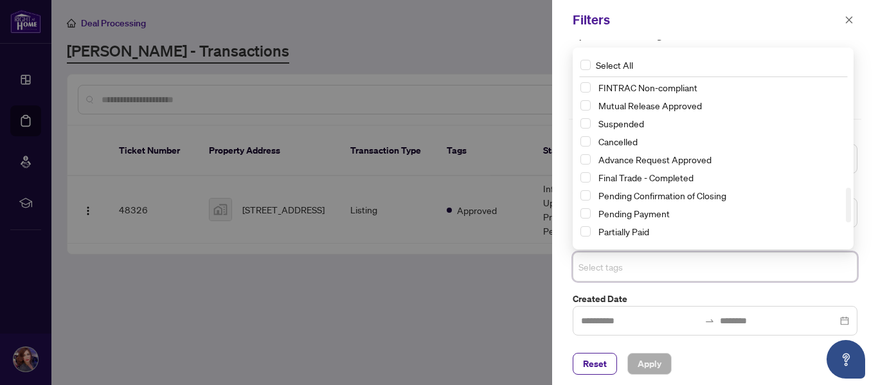
scroll to position [507, 0]
drag, startPoint x: 849, startPoint y: 99, endPoint x: 827, endPoint y: 207, distance: 110.3
click at [827, 207] on div "FINTRAC Non-compliant Mutual Release Approved Suspended Cancelled Advance Reque…" at bounding box center [713, 162] width 276 height 165
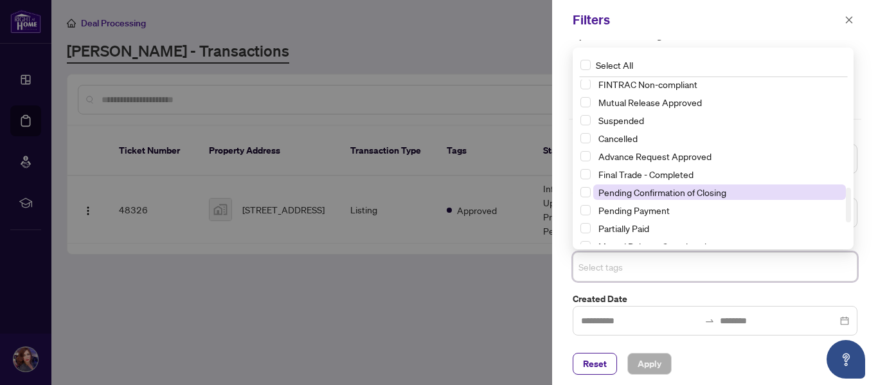
click at [843, 198] on span "Pending Confirmation of Closing" at bounding box center [719, 192] width 253 height 15
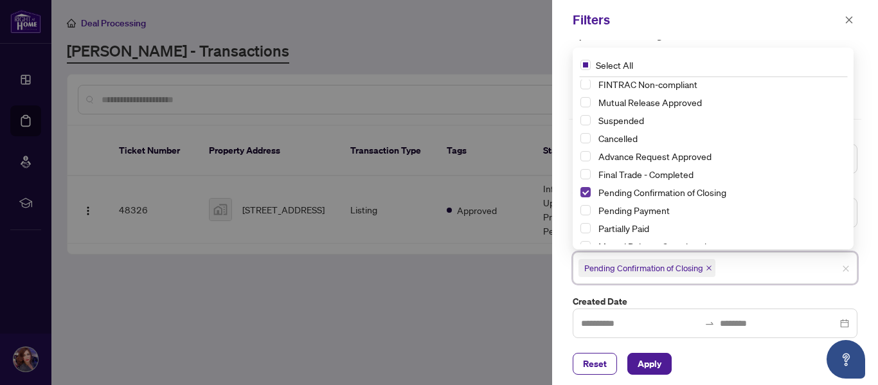
click at [586, 190] on span "Select Pending Confirmation of Closing" at bounding box center [586, 192] width 10 height 10
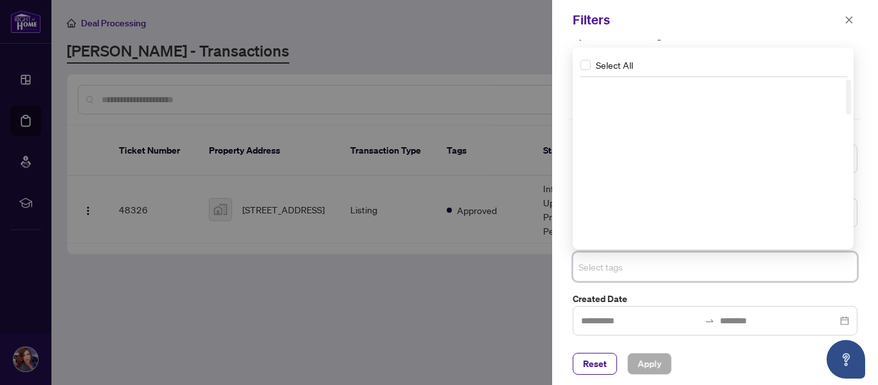
scroll to position [0, 0]
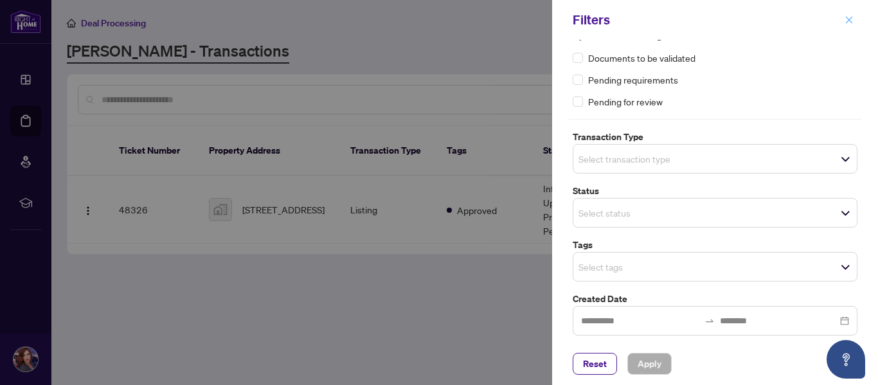
click at [853, 21] on icon "close" at bounding box center [849, 19] width 9 height 9
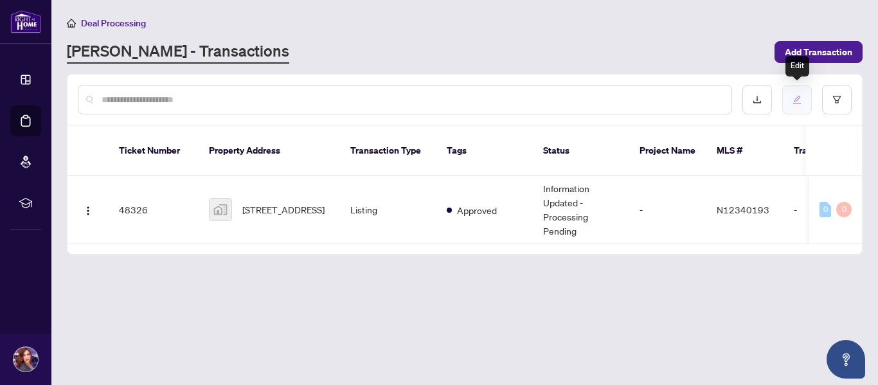
click at [798, 99] on icon "edit" at bounding box center [797, 100] width 8 height 8
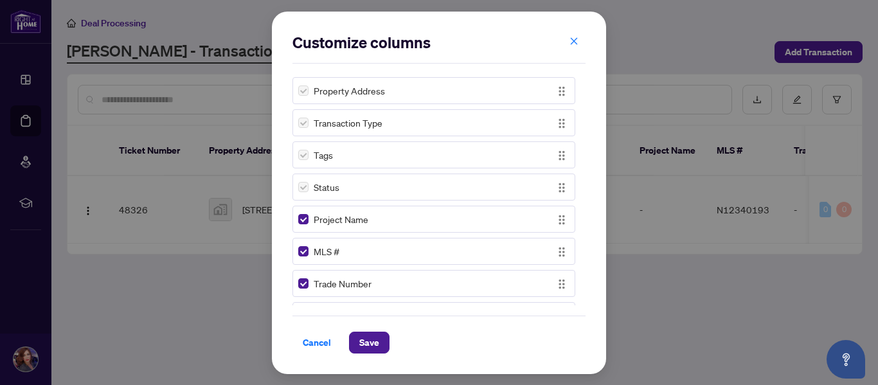
scroll to position [37, 0]
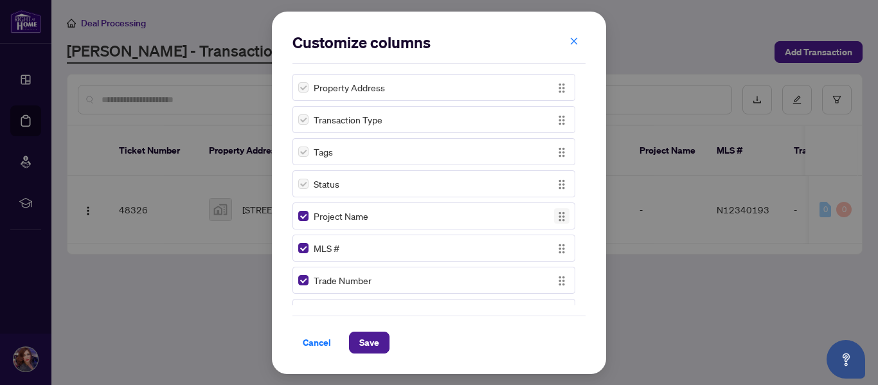
click at [560, 221] on img "button" at bounding box center [562, 217] width 14 height 14
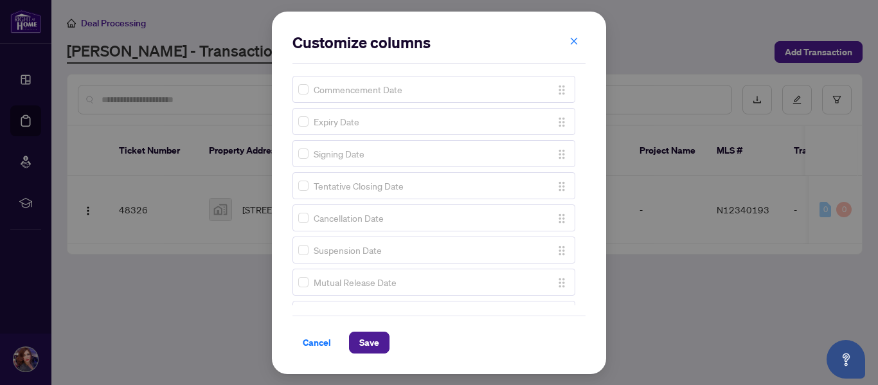
scroll to position [995, 0]
click at [321, 344] on span "Cancel" at bounding box center [317, 342] width 28 height 21
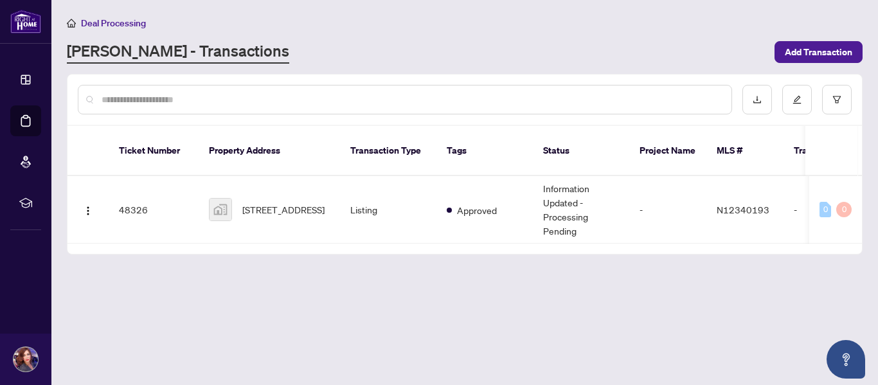
scroll to position [0, 0]
click at [127, 93] on input "text" at bounding box center [412, 100] width 620 height 14
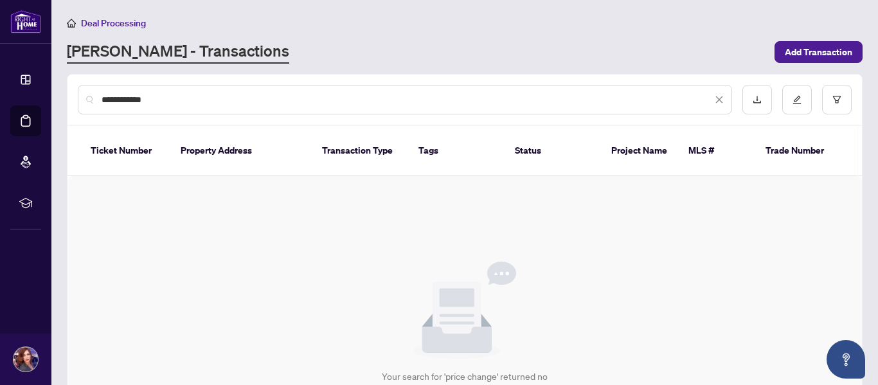
click at [378, 148] on th "Transaction Type" at bounding box center [360, 151] width 96 height 50
click at [163, 97] on input "**********" at bounding box center [407, 100] width 611 height 14
type input "*"
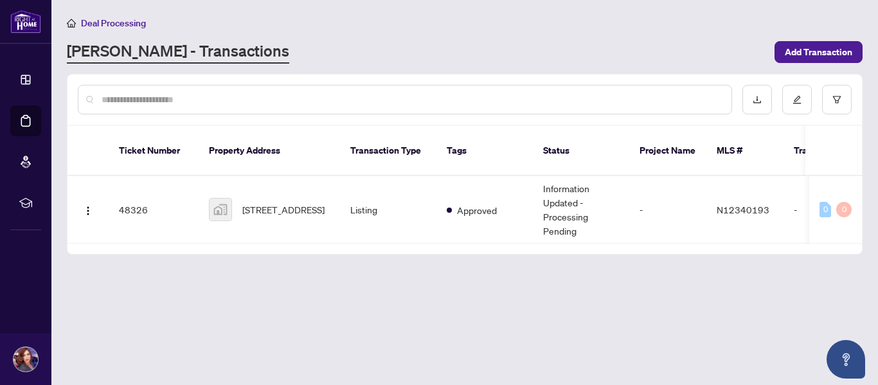
click at [163, 97] on input "text" at bounding box center [412, 100] width 620 height 14
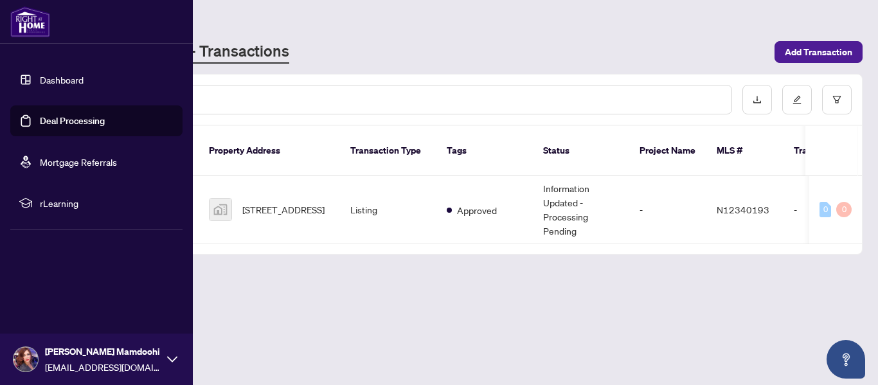
click at [44, 78] on link "Dashboard" at bounding box center [62, 80] width 44 height 12
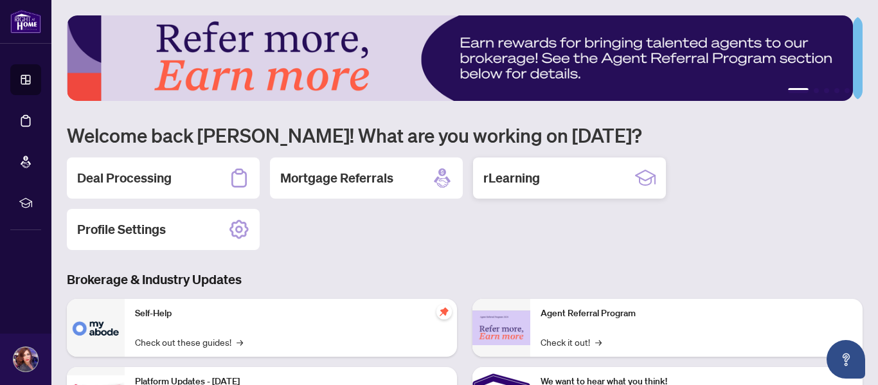
click at [548, 178] on div "rLearning" at bounding box center [569, 178] width 193 height 41
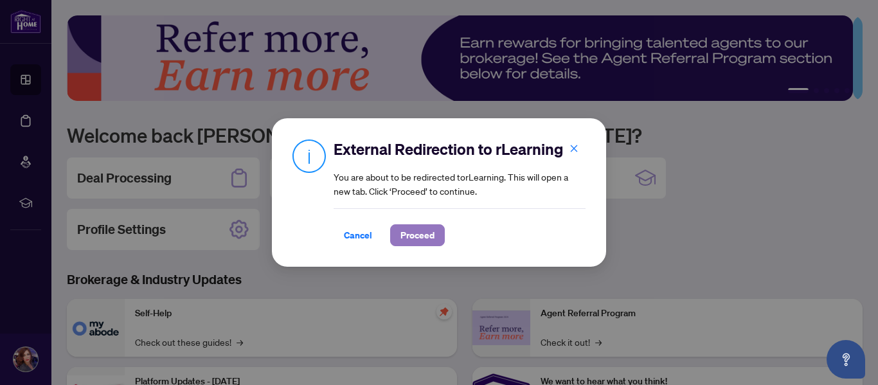
click at [419, 237] on span "Proceed" at bounding box center [418, 235] width 34 height 21
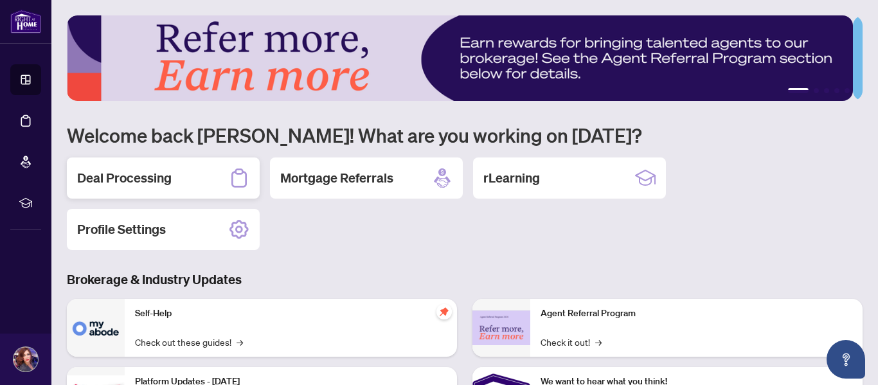
click at [189, 176] on div "Deal Processing" at bounding box center [163, 178] width 193 height 41
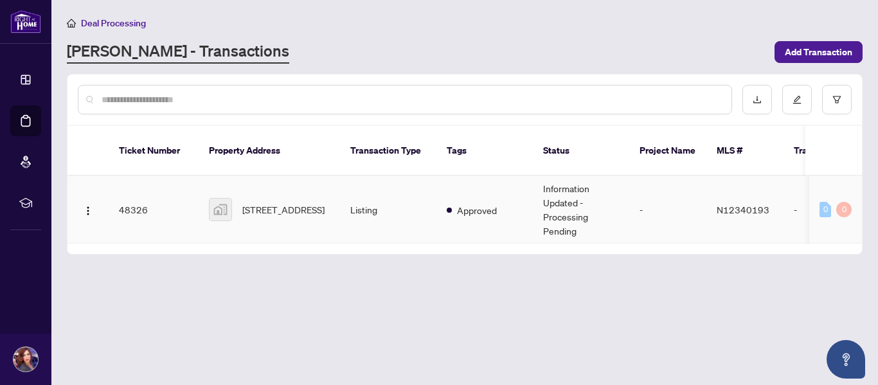
click at [189, 176] on main "Deal Processing [PERSON_NAME] - Transactions Add Transaction Ticket Number Prop…" at bounding box center [464, 192] width 827 height 385
click at [793, 96] on icon "edit" at bounding box center [797, 99] width 9 height 9
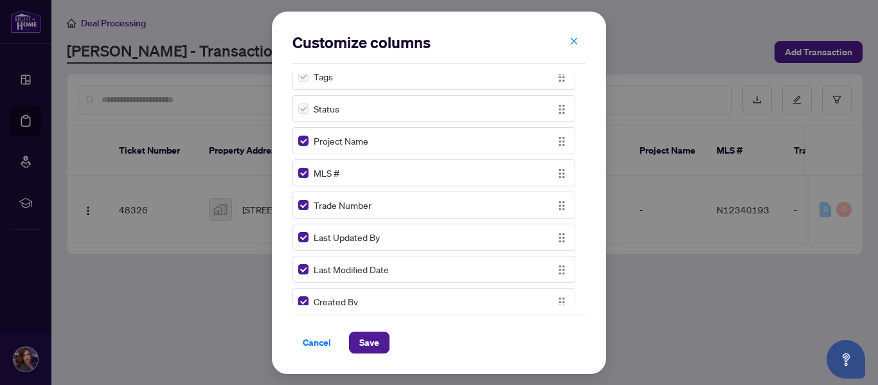
scroll to position [119, 0]
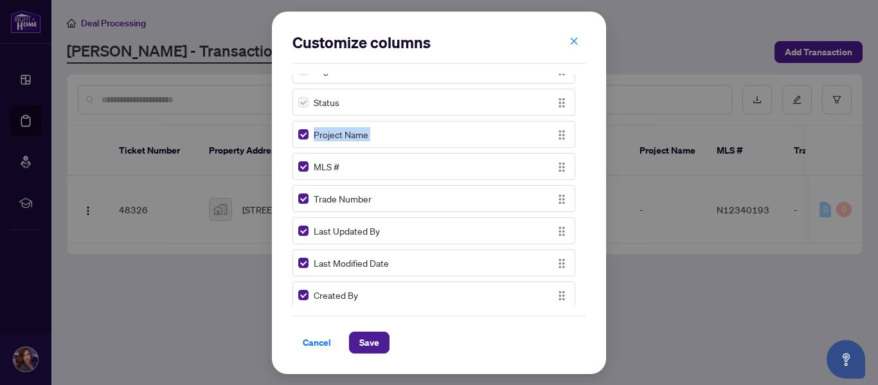
drag, startPoint x: 580, startPoint y: 98, endPoint x: 586, endPoint y: 131, distance: 33.3
click at [586, 131] on div "Customize columns Ticket Number Property Address Transaction Type Tags Status P…" at bounding box center [439, 193] width 334 height 363
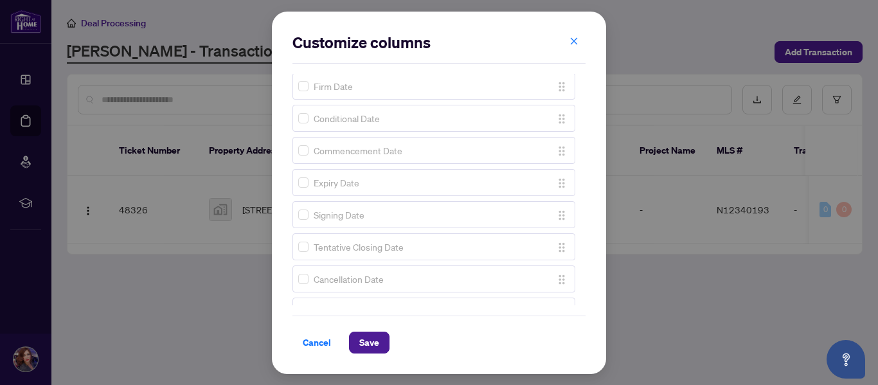
scroll to position [995, 0]
click at [321, 341] on span "Cancel" at bounding box center [317, 342] width 28 height 21
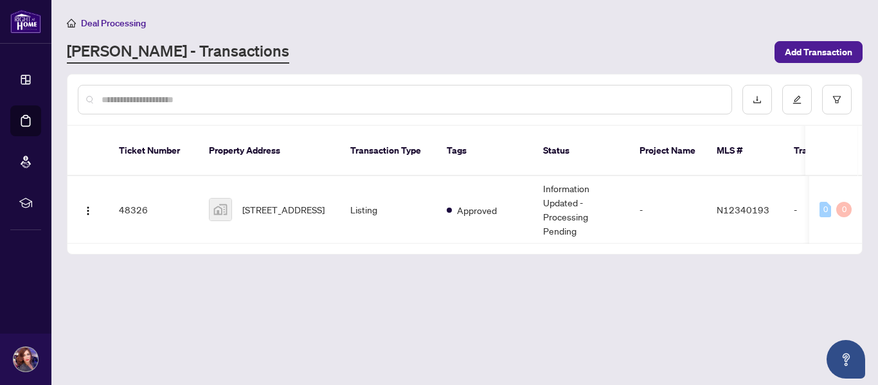
scroll to position [0, 0]
click at [838, 97] on icon "filter" at bounding box center [837, 99] width 9 height 9
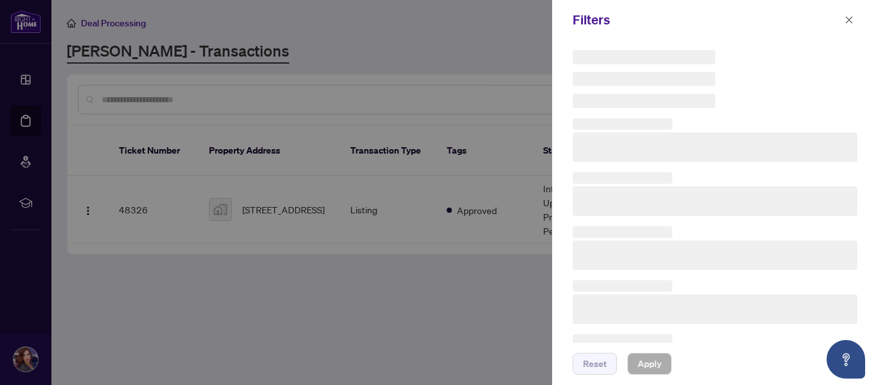
click at [838, 97] on div at bounding box center [715, 79] width 285 height 58
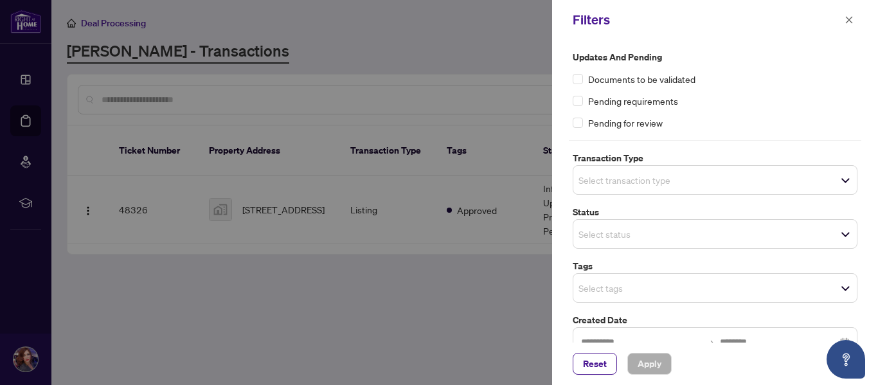
click at [838, 97] on div "Pending requirements" at bounding box center [715, 101] width 285 height 14
click at [837, 183] on span "Select transaction type" at bounding box center [716, 180] width 284 height 18
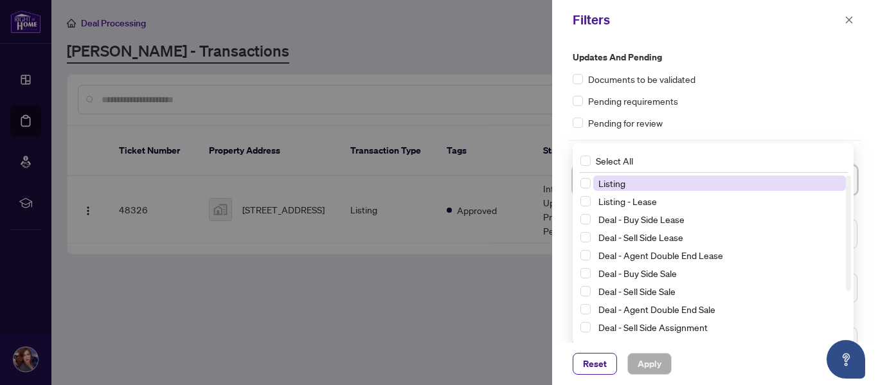
click at [680, 181] on span "Listing" at bounding box center [719, 183] width 253 height 15
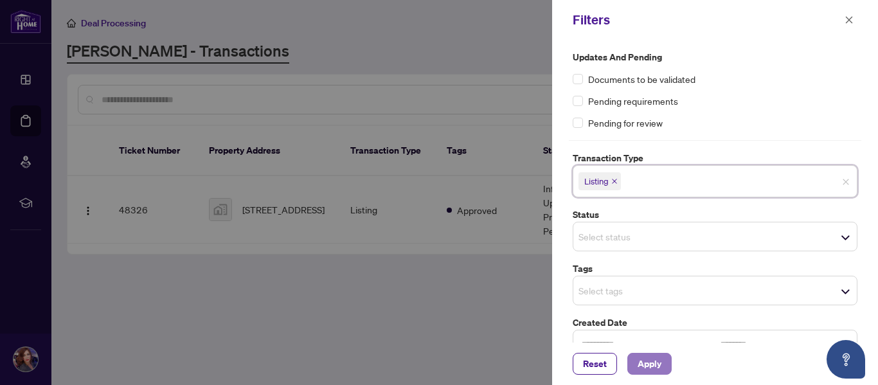
click at [642, 361] on span "Apply" at bounding box center [650, 364] width 24 height 21
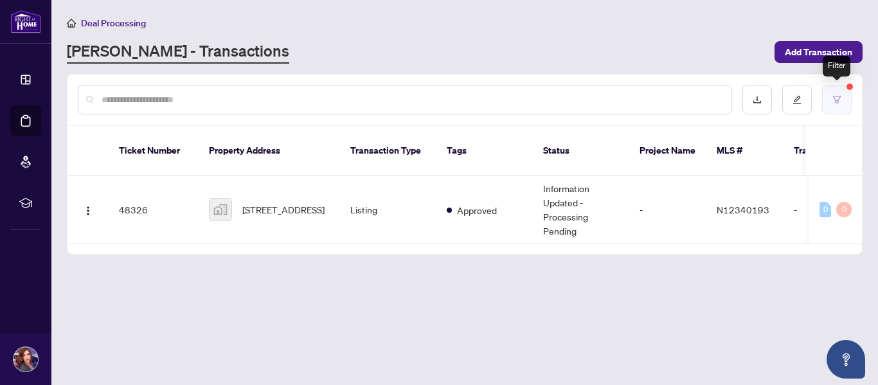
click at [836, 92] on button "button" at bounding box center [837, 100] width 30 height 30
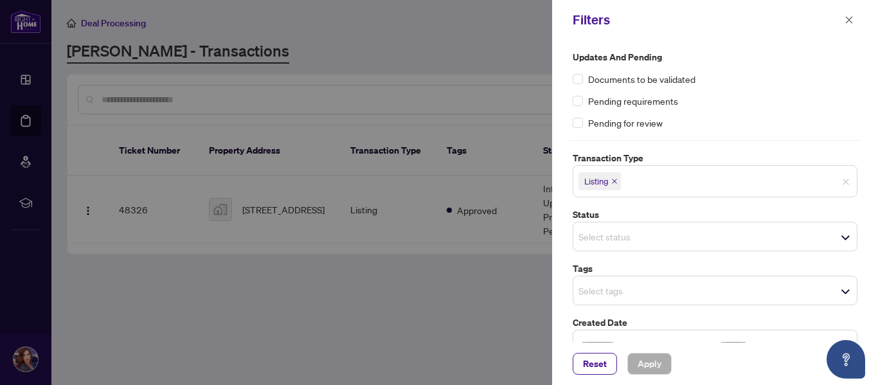
click at [836, 92] on div "Updates and Pending Documents to be validated Pending requirements Pending for …" at bounding box center [715, 90] width 285 height 80
click at [840, 237] on div "Select status Select All 1 Draft New Submission - Processing Pending Pending In…" at bounding box center [715, 237] width 285 height 30
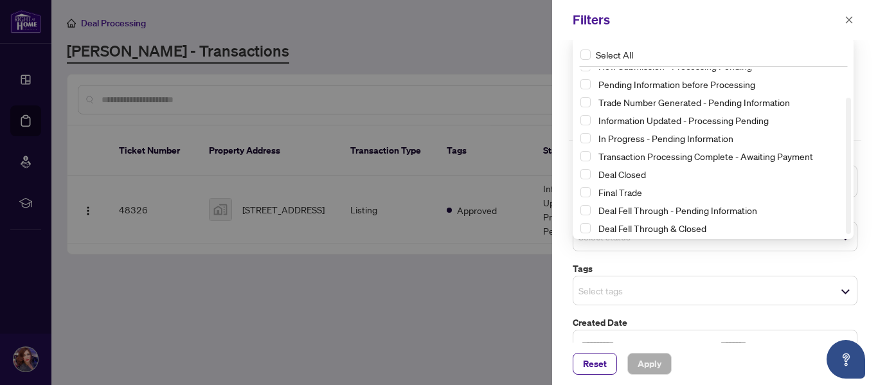
scroll to position [33, 0]
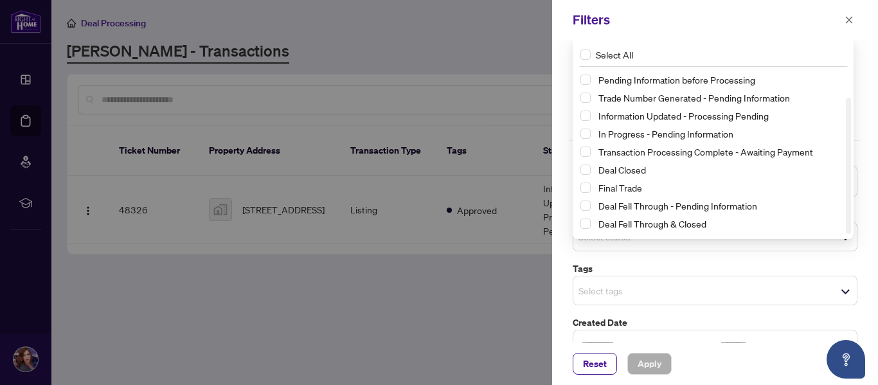
drag, startPoint x: 850, startPoint y: 169, endPoint x: 848, endPoint y: 197, distance: 28.4
click at [848, 197] on div at bounding box center [848, 166] width 5 height 136
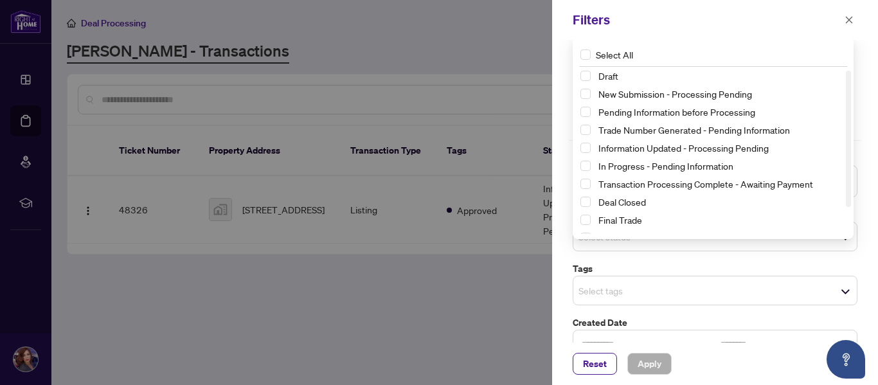
scroll to position [0, 0]
drag, startPoint x: 848, startPoint y: 197, endPoint x: 847, endPoint y: 156, distance: 41.2
click at [847, 156] on div "Draft New Submission - Processing Pending Pending Information before Processing…" at bounding box center [713, 151] width 276 height 165
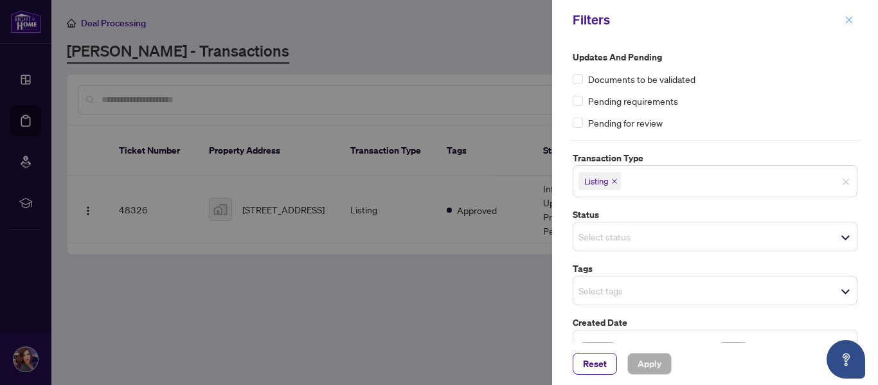
click at [850, 18] on icon "close" at bounding box center [849, 19] width 9 height 9
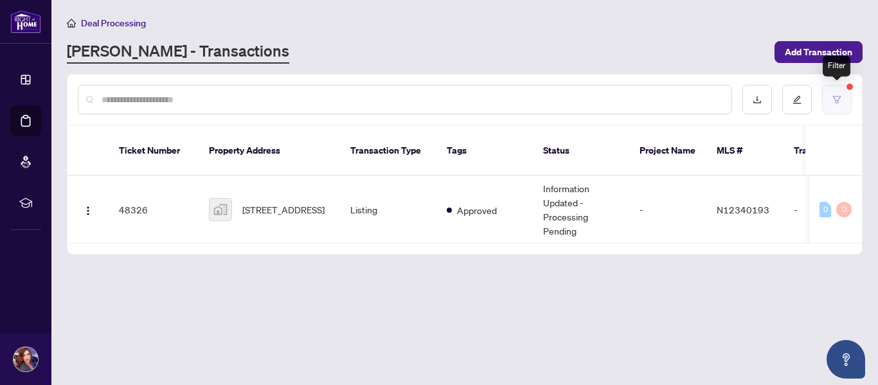
click at [842, 93] on button "button" at bounding box center [837, 100] width 30 height 30
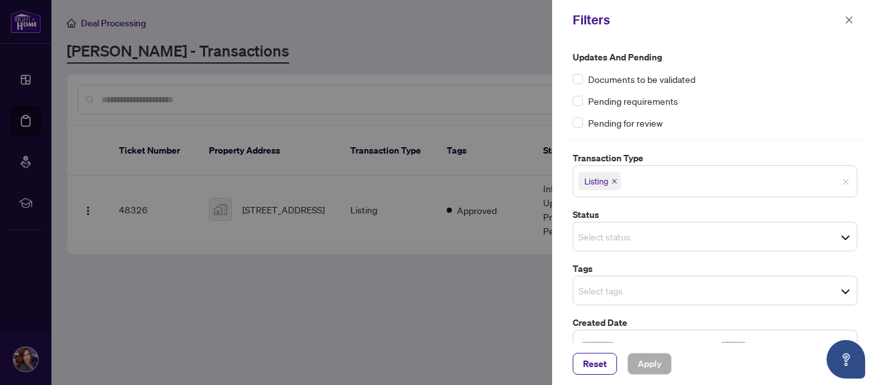
click at [842, 292] on span "Select tags" at bounding box center [716, 291] width 284 height 18
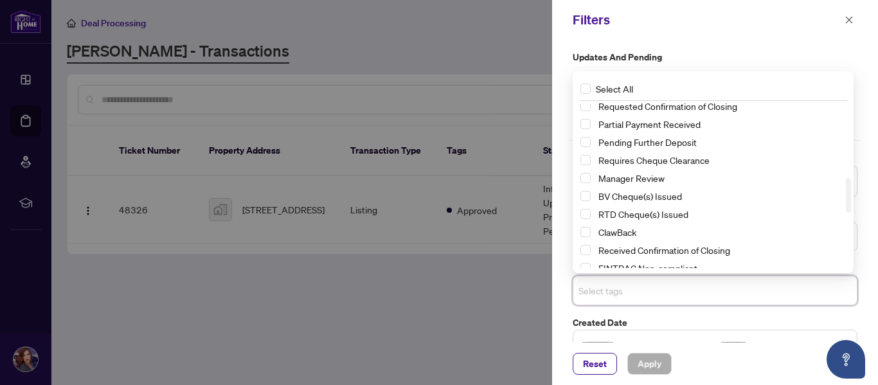
scroll to position [350, 0]
drag, startPoint x: 848, startPoint y: 122, endPoint x: 851, endPoint y: 196, distance: 74.6
click at [851, 196] on div at bounding box center [848, 195] width 5 height 35
click at [593, 289] on input "search" at bounding box center [624, 290] width 90 height 15
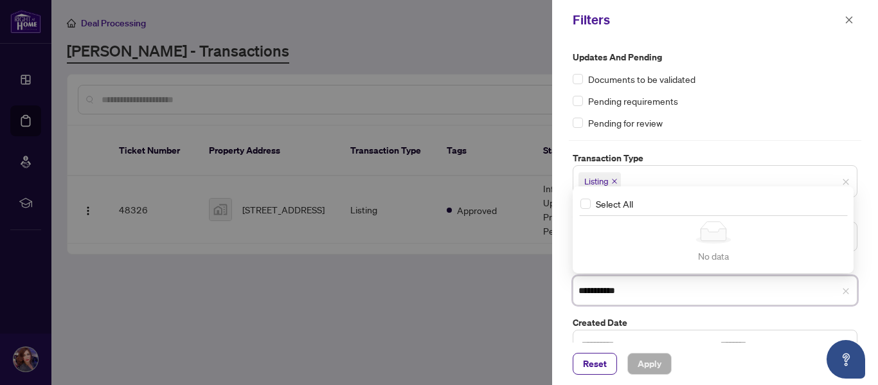
type input "**********"
click at [768, 351] on div "Reset Apply" at bounding box center [715, 364] width 326 height 42
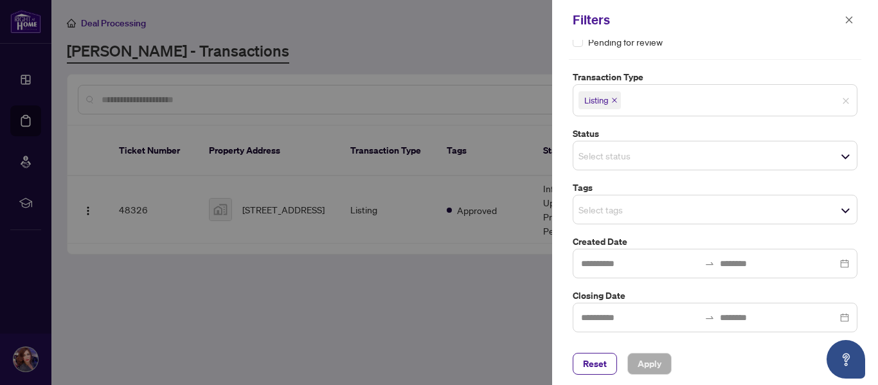
scroll to position [0, 0]
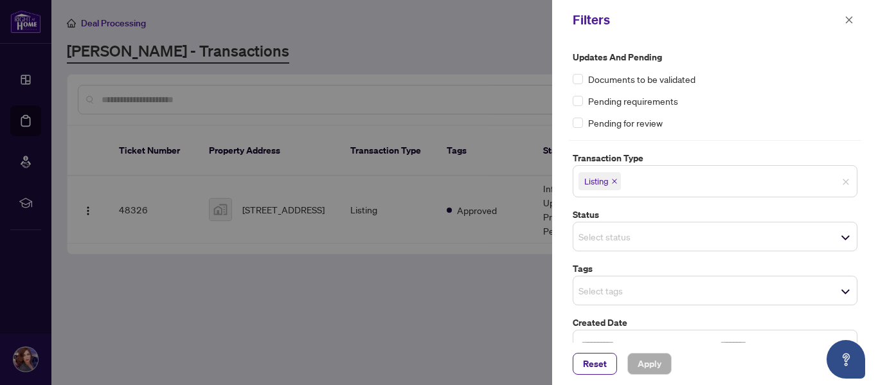
click at [843, 240] on span "Select status" at bounding box center [716, 237] width 284 height 18
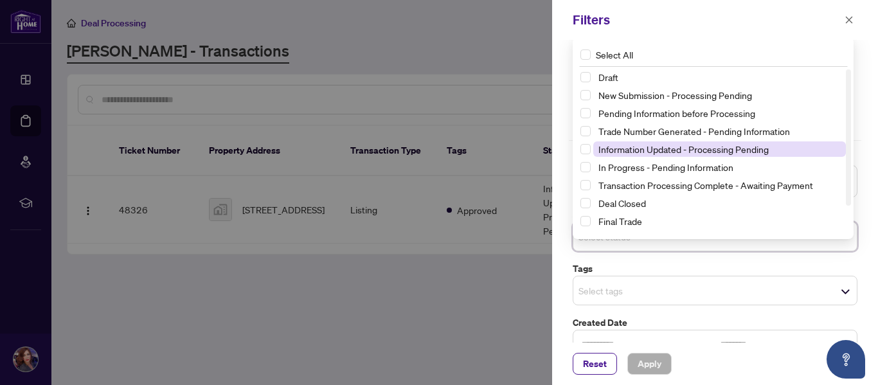
click at [717, 145] on span "Information Updated - Processing Pending" at bounding box center [684, 149] width 170 height 12
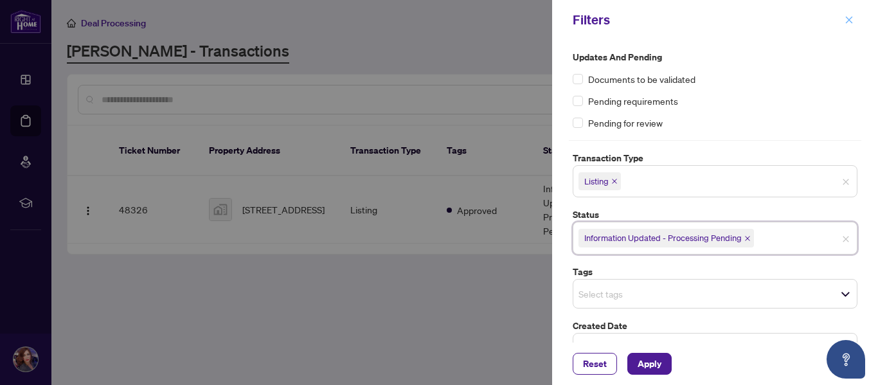
click at [851, 13] on span "button" at bounding box center [849, 20] width 9 height 21
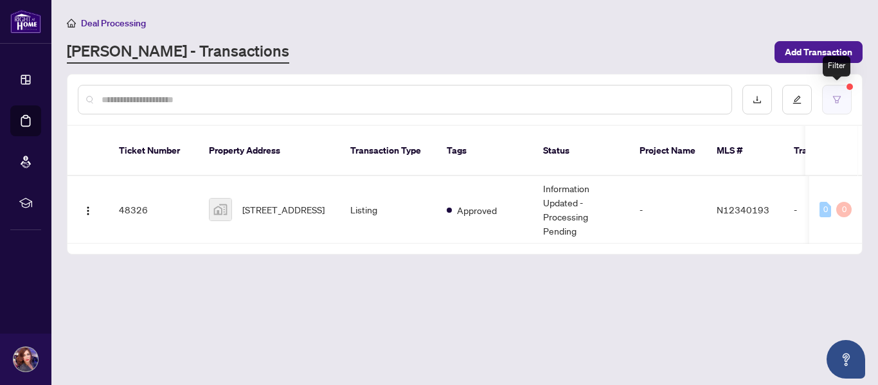
click at [838, 89] on button "button" at bounding box center [837, 100] width 30 height 30
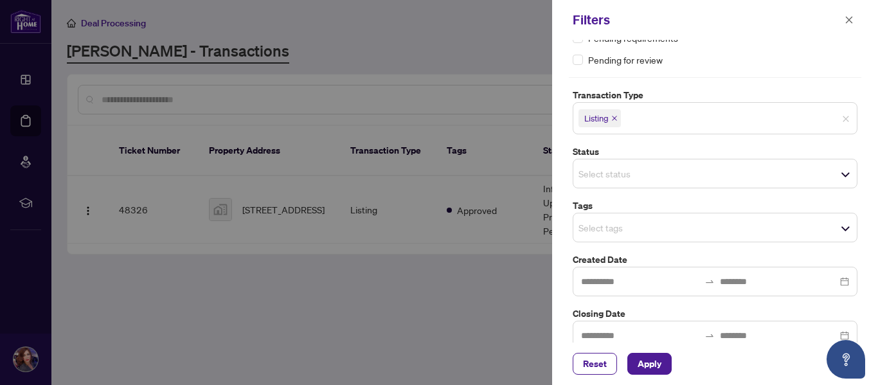
scroll to position [81, 0]
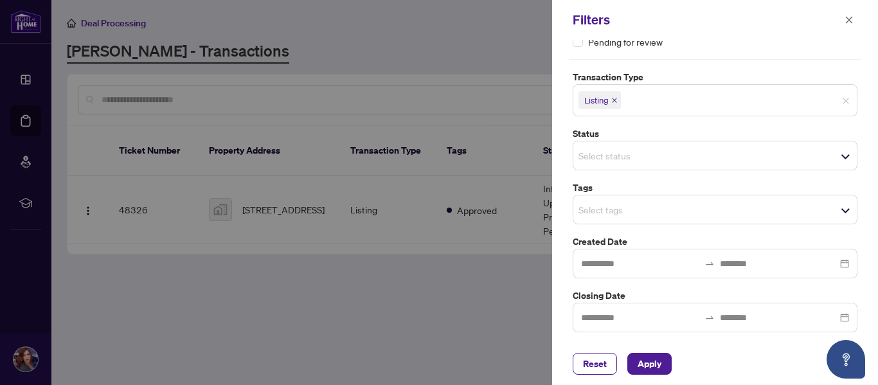
click at [842, 210] on div "Select tags Select All 1 Draft Approved Submitted for Review Deposit Submitted …" at bounding box center [715, 210] width 285 height 30
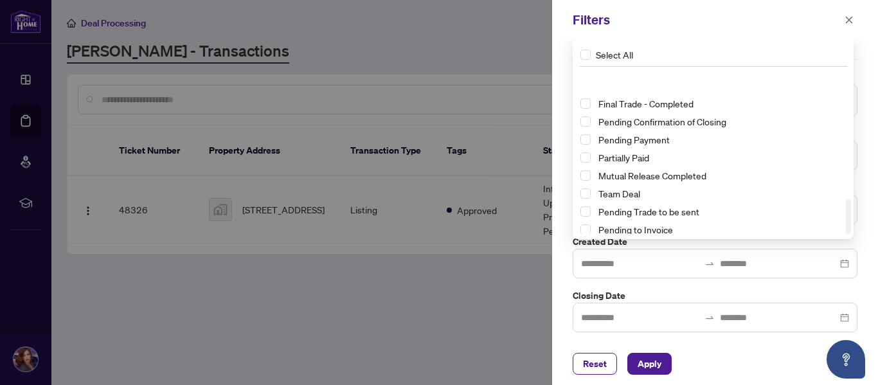
scroll to position [610, 0]
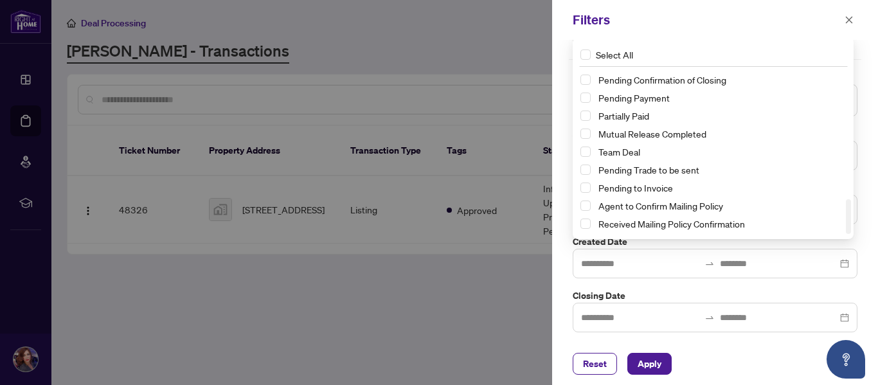
drag, startPoint x: 850, startPoint y: 88, endPoint x: 870, endPoint y: 233, distance: 146.7
click at [870, 233] on div "Updates and Pending Documents to be validated Pending requirements Pending for …" at bounding box center [715, 191] width 326 height 303
click at [846, 18] on icon "close" at bounding box center [849, 19] width 9 height 9
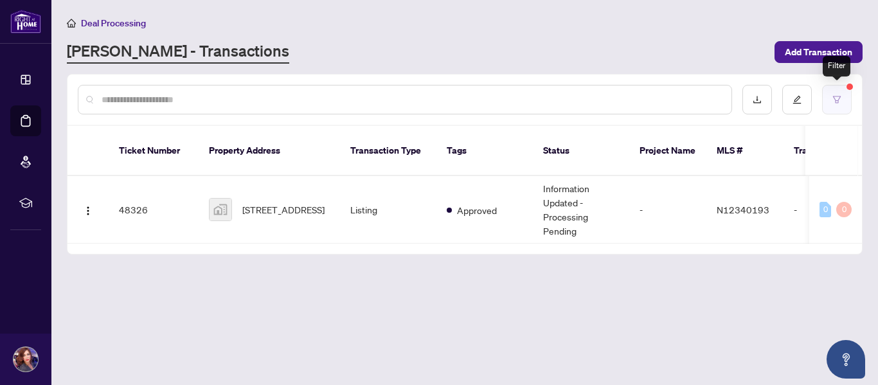
click at [842, 106] on button "button" at bounding box center [837, 100] width 30 height 30
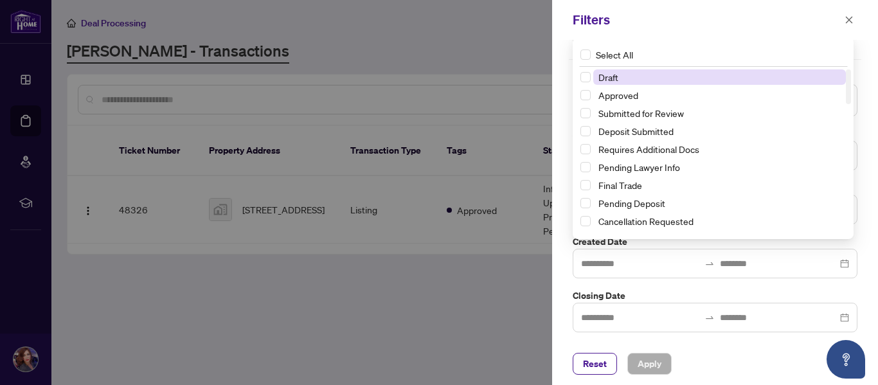
click at [840, 212] on div "Select tags Select All 1 Draft Approved Submitted for Review Deposit Submitted …" at bounding box center [715, 210] width 285 height 30
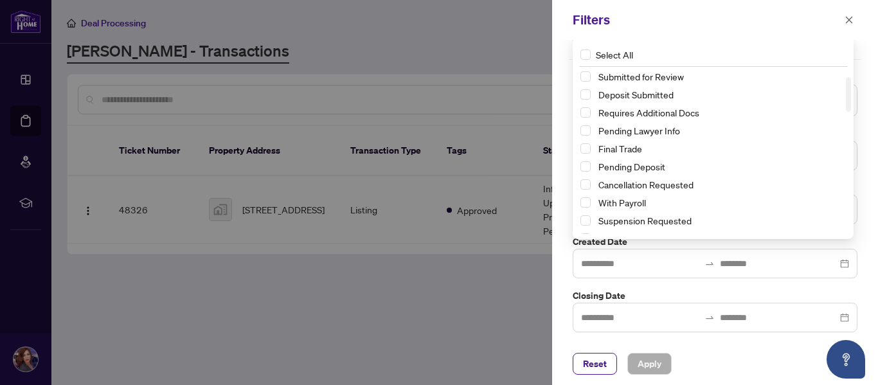
scroll to position [40, 0]
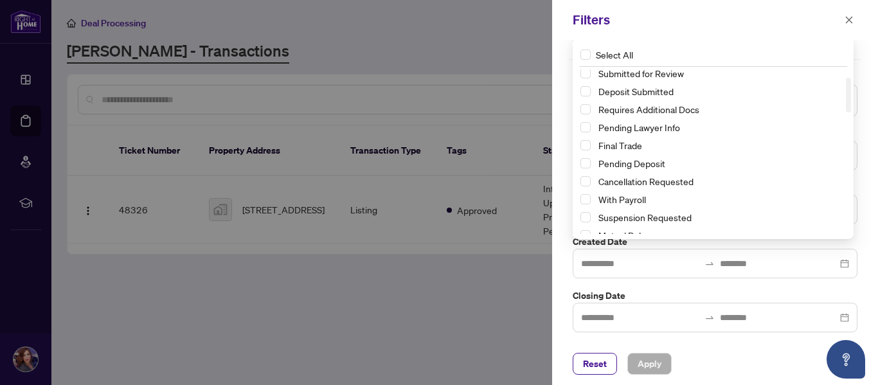
drag, startPoint x: 849, startPoint y: 95, endPoint x: 849, endPoint y: 103, distance: 8.4
click at [849, 103] on div at bounding box center [848, 95] width 5 height 35
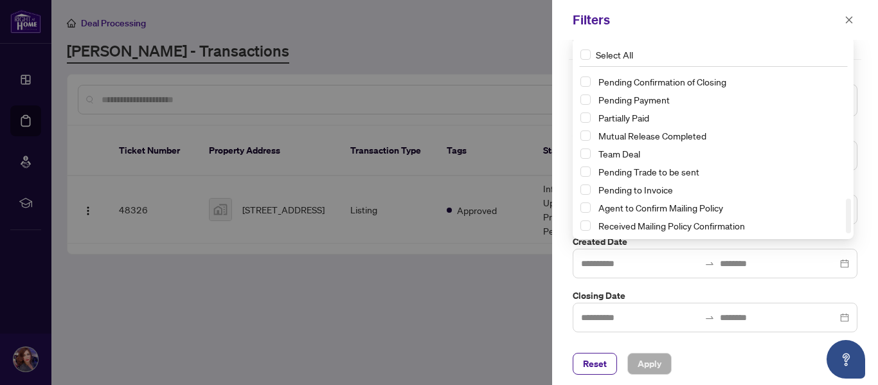
scroll to position [610, 0]
drag, startPoint x: 847, startPoint y: 96, endPoint x: 835, endPoint y: 224, distance: 128.6
click at [835, 224] on div "Final Trade - Completed Pending Confirmation of Closing Pending Payment Partial…" at bounding box center [713, 151] width 276 height 165
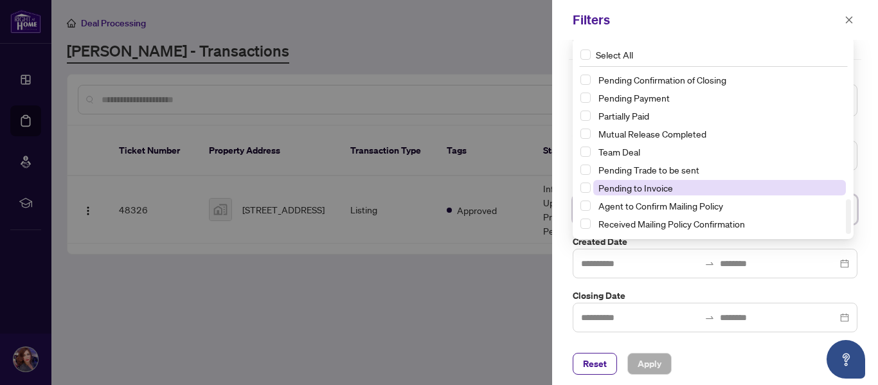
drag, startPoint x: 846, startPoint y: 222, endPoint x: 845, endPoint y: 191, distance: 30.9
click at [845, 191] on div "Final Trade - Completed Pending Confirmation of Closing Pending Payment Partial…" at bounding box center [713, 144] width 276 height 180
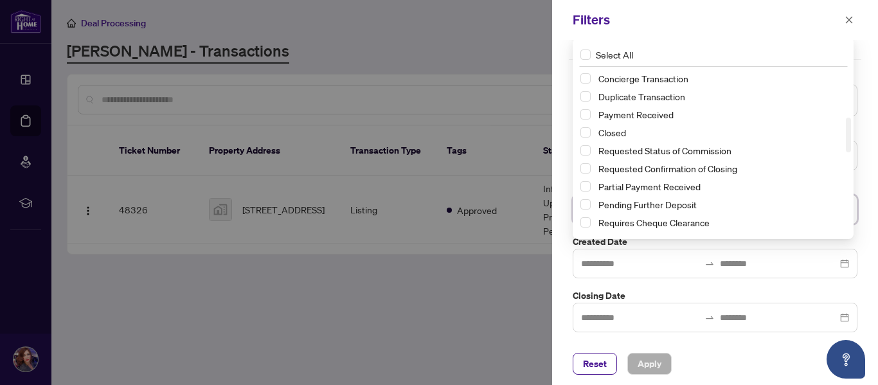
scroll to position [203, 0]
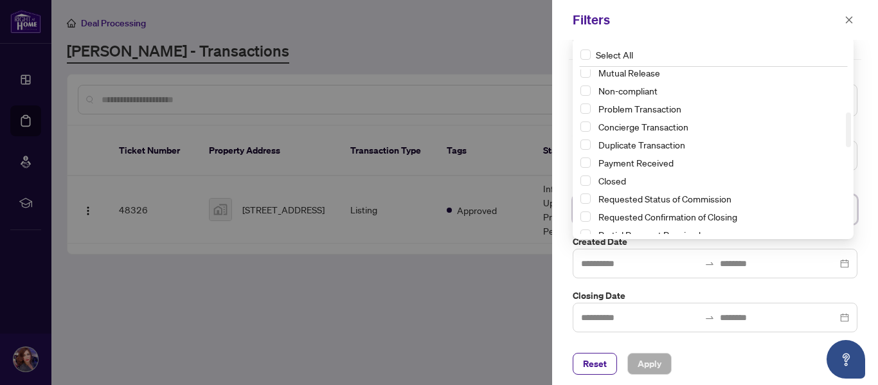
drag, startPoint x: 850, startPoint y: 212, endPoint x: 839, endPoint y: 125, distance: 87.5
click at [839, 125] on div "Mutual Release Non-compliant Problem Transaction Concierge Transaction Duplicat…" at bounding box center [713, 151] width 276 height 165
click at [839, 125] on span "Concierge Transaction" at bounding box center [719, 126] width 253 height 15
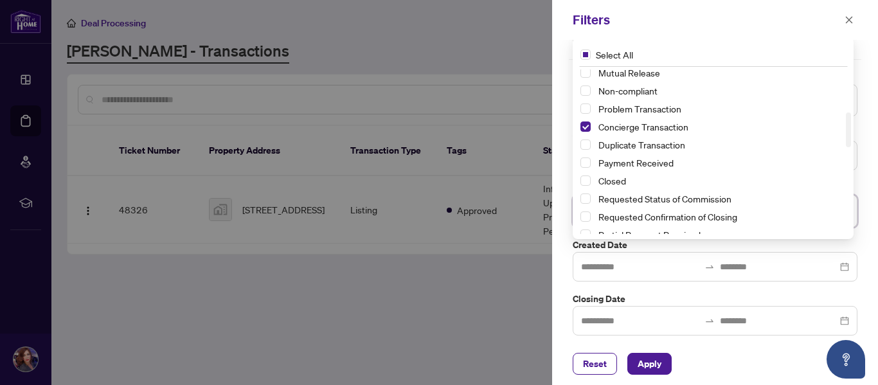
scroll to position [0, 0]
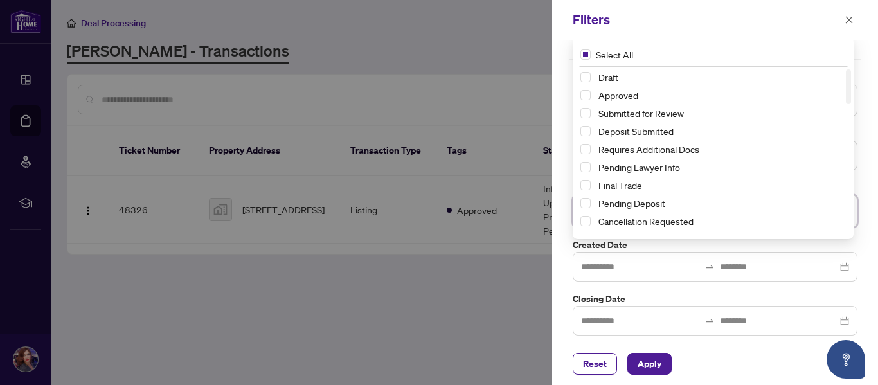
drag, startPoint x: 851, startPoint y: 131, endPoint x: 857, endPoint y: 64, distance: 66.5
click at [857, 64] on div "Updates and Pending Documents to be validated Pending requirements Pending for …" at bounding box center [715, 152] width 293 height 366
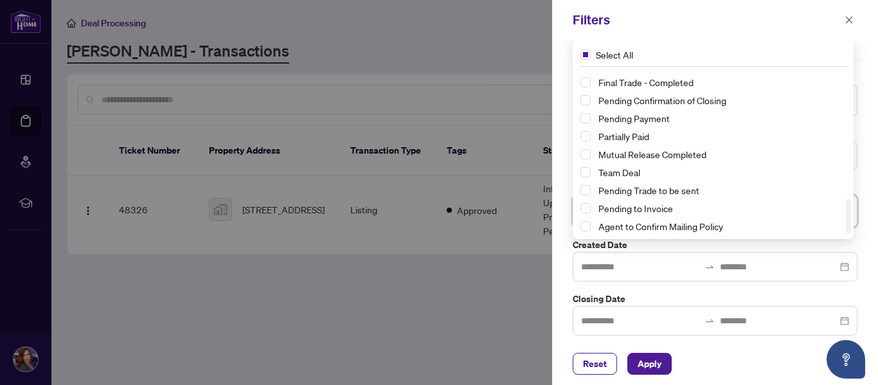
scroll to position [610, 0]
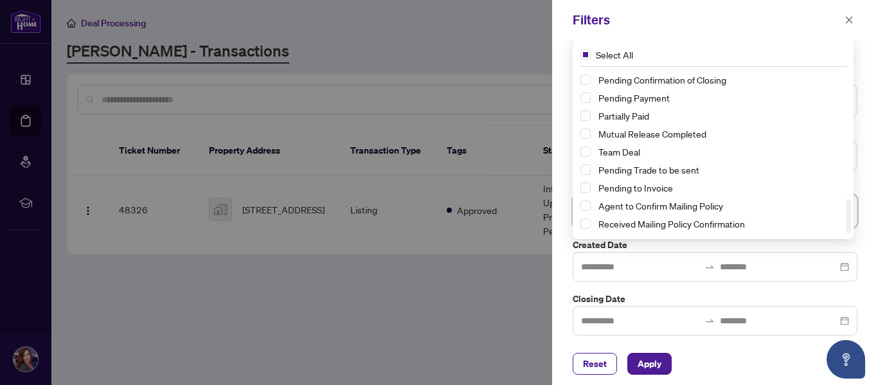
drag, startPoint x: 850, startPoint y: 82, endPoint x: 847, endPoint y: 235, distance: 153.1
click at [847, 235] on div "Select All Final Trade - Completed Pending Confirmation of Closing Pending Paym…" at bounding box center [713, 138] width 281 height 202
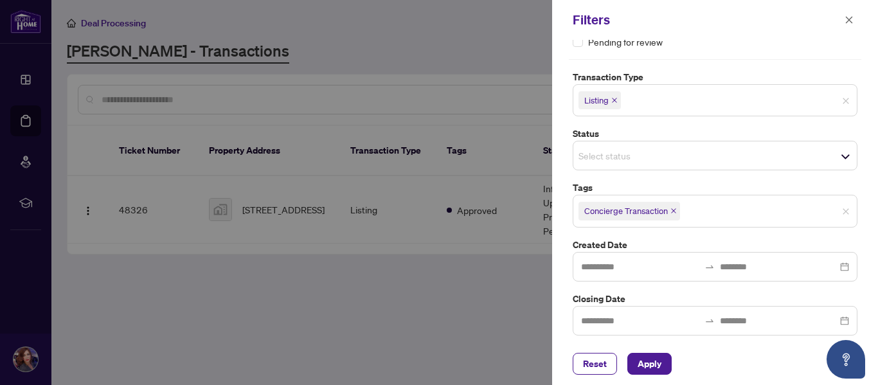
scroll to position [84, 0]
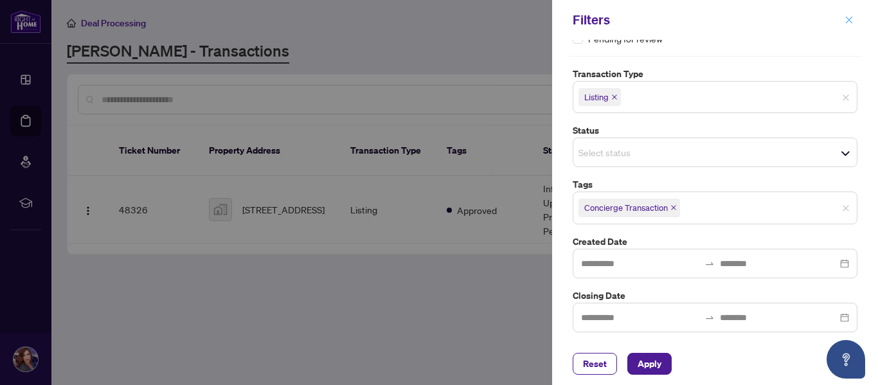
click at [848, 19] on icon "close" at bounding box center [849, 19] width 7 height 7
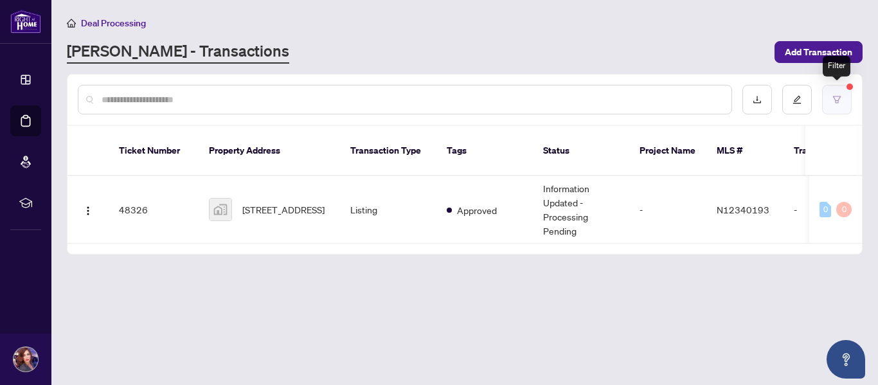
click at [844, 91] on button "button" at bounding box center [837, 100] width 30 height 30
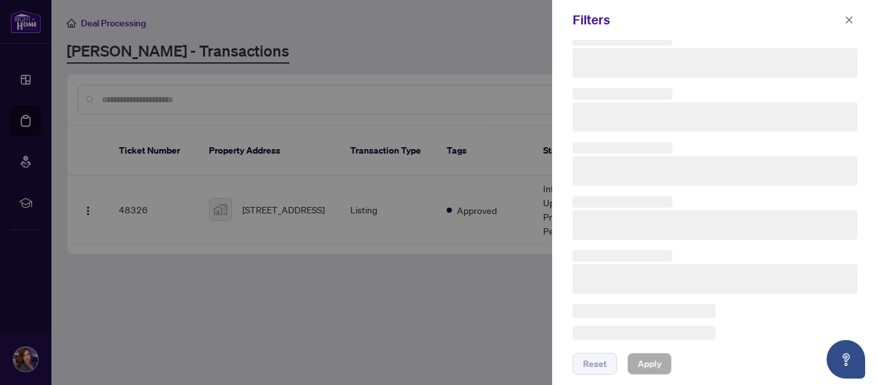
scroll to position [81, 0]
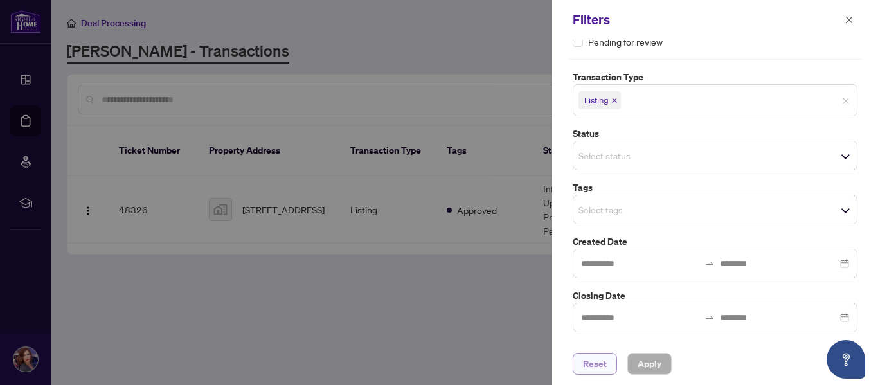
click at [606, 370] on span "Reset" at bounding box center [595, 364] width 24 height 21
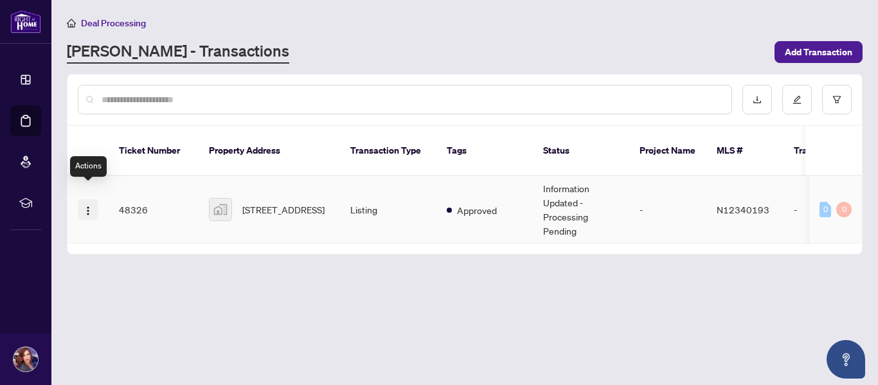
click at [86, 206] on img "button" at bounding box center [88, 211] width 10 height 10
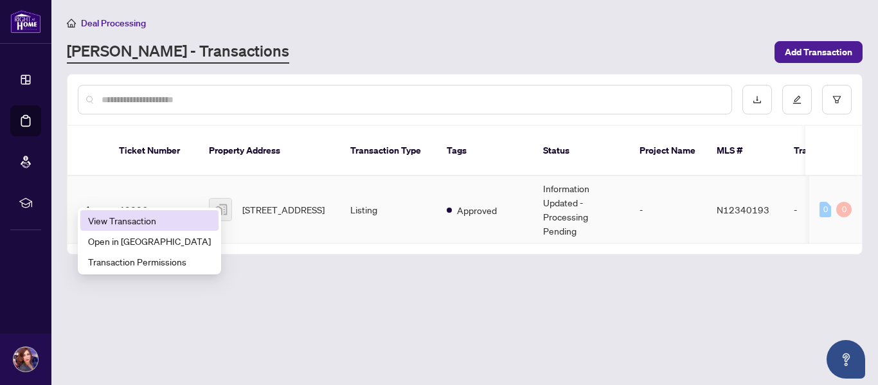
click at [113, 217] on span "View Transaction" at bounding box center [149, 220] width 123 height 14
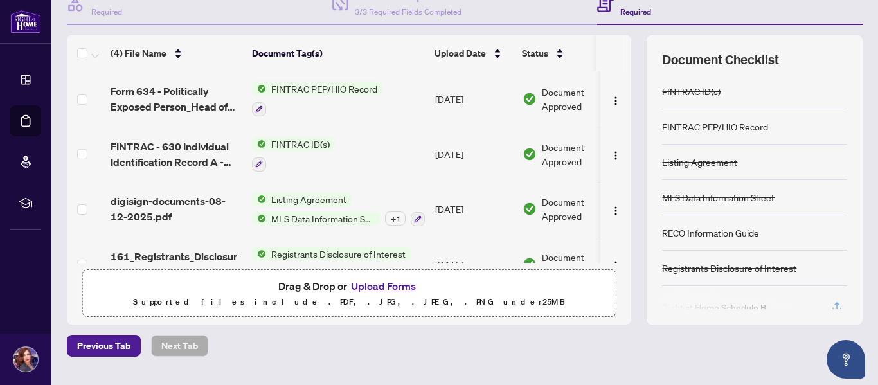
scroll to position [141, 0]
click at [349, 287] on button "Upload Forms" at bounding box center [383, 285] width 73 height 17
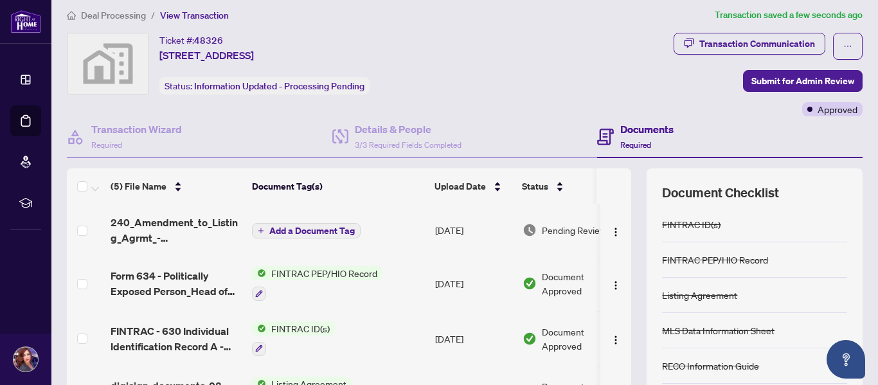
scroll to position [0, 0]
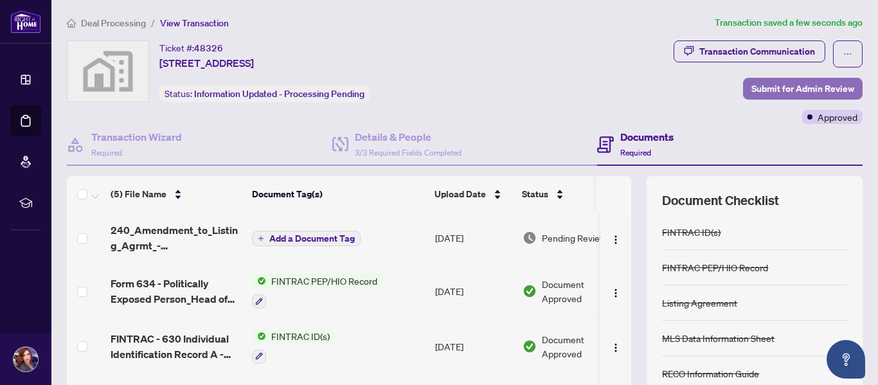
click at [796, 82] on span "Submit for Admin Review" at bounding box center [803, 88] width 103 height 21
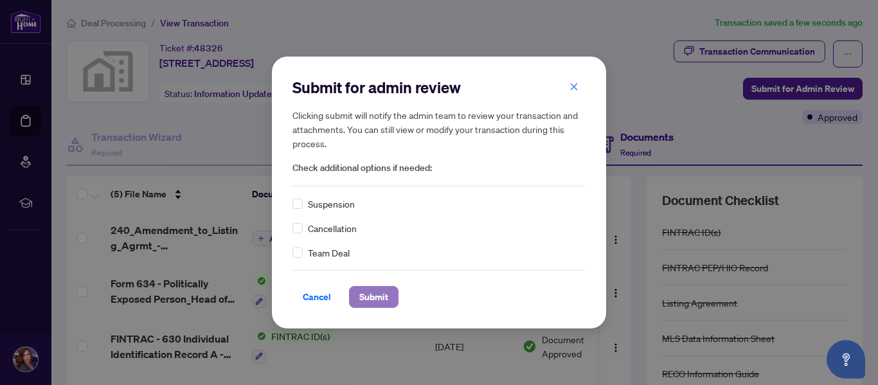
click at [386, 294] on span "Submit" at bounding box center [373, 297] width 29 height 21
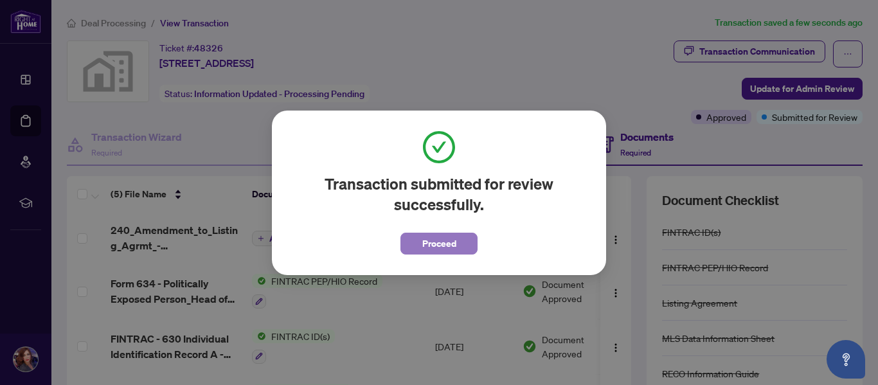
click at [449, 246] on span "Proceed" at bounding box center [439, 243] width 34 height 21
